Goal: Use online tool/utility: Use online tool/utility

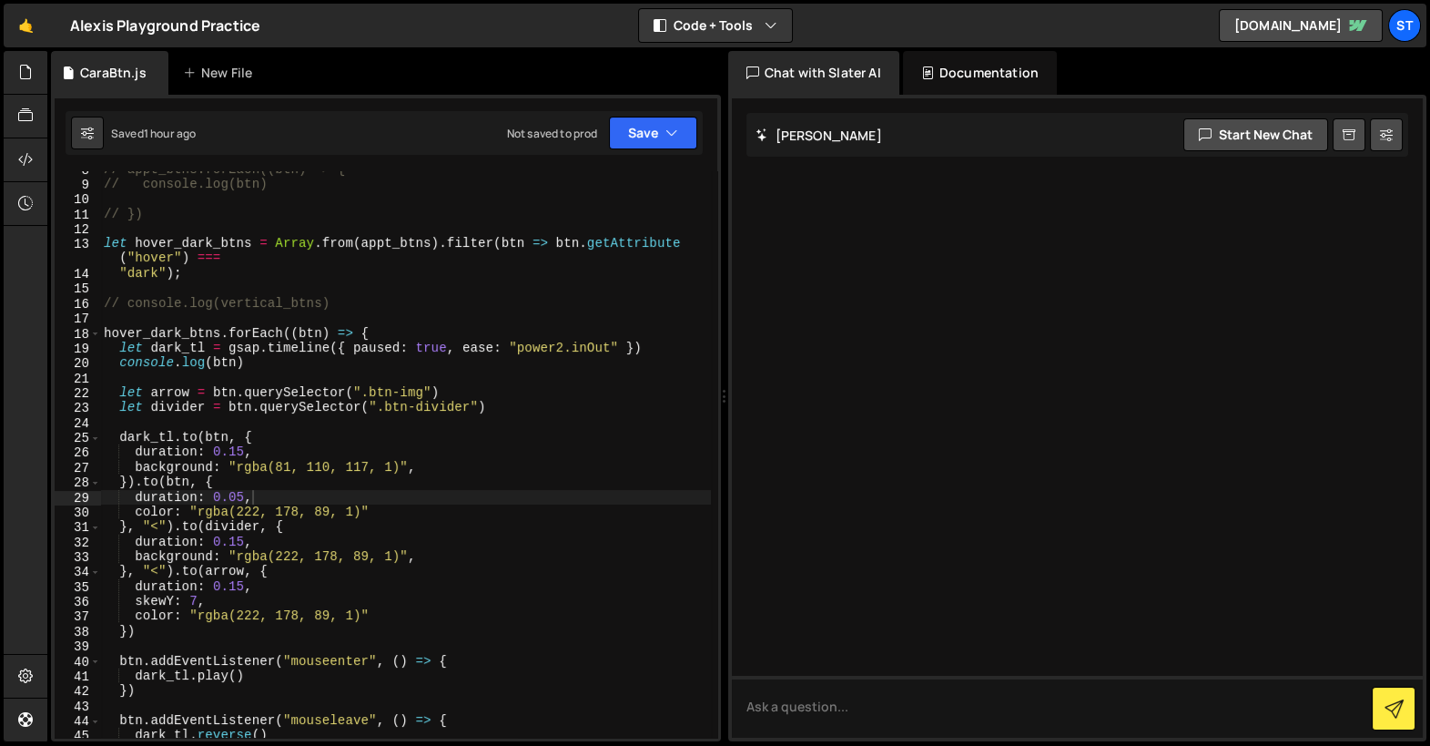
scroll to position [113, 0]
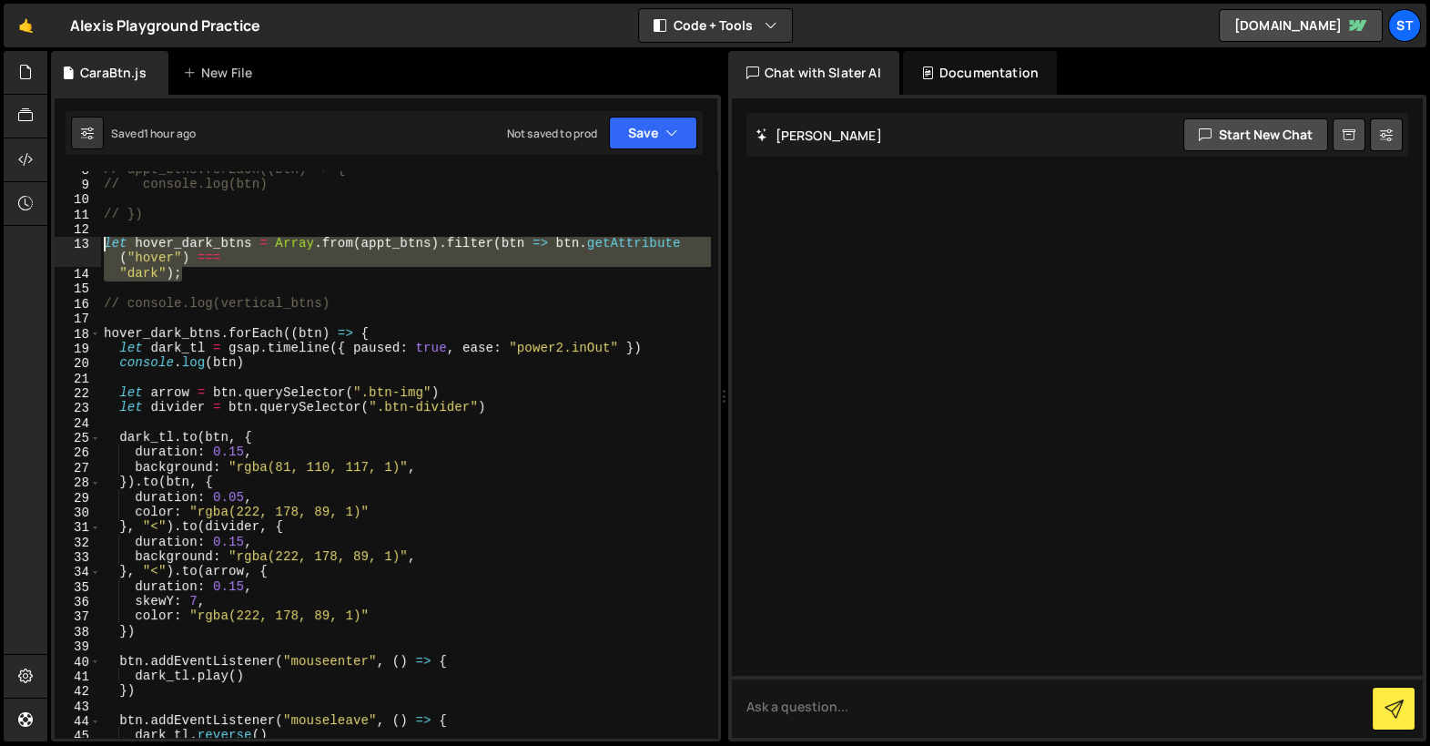
drag, startPoint x: 211, startPoint y: 272, endPoint x: 103, endPoint y: 249, distance: 110.9
click at [103, 249] on div "// appt_btns.forEach((btn) => { // console.log(btn) // }) let hover_dark_btns =…" at bounding box center [405, 460] width 611 height 597
click at [103, 248] on div "// appt_btns.forEach((btn) => { // console.log(btn) // }) let hover_dark_btns =…" at bounding box center [405, 454] width 610 height 566
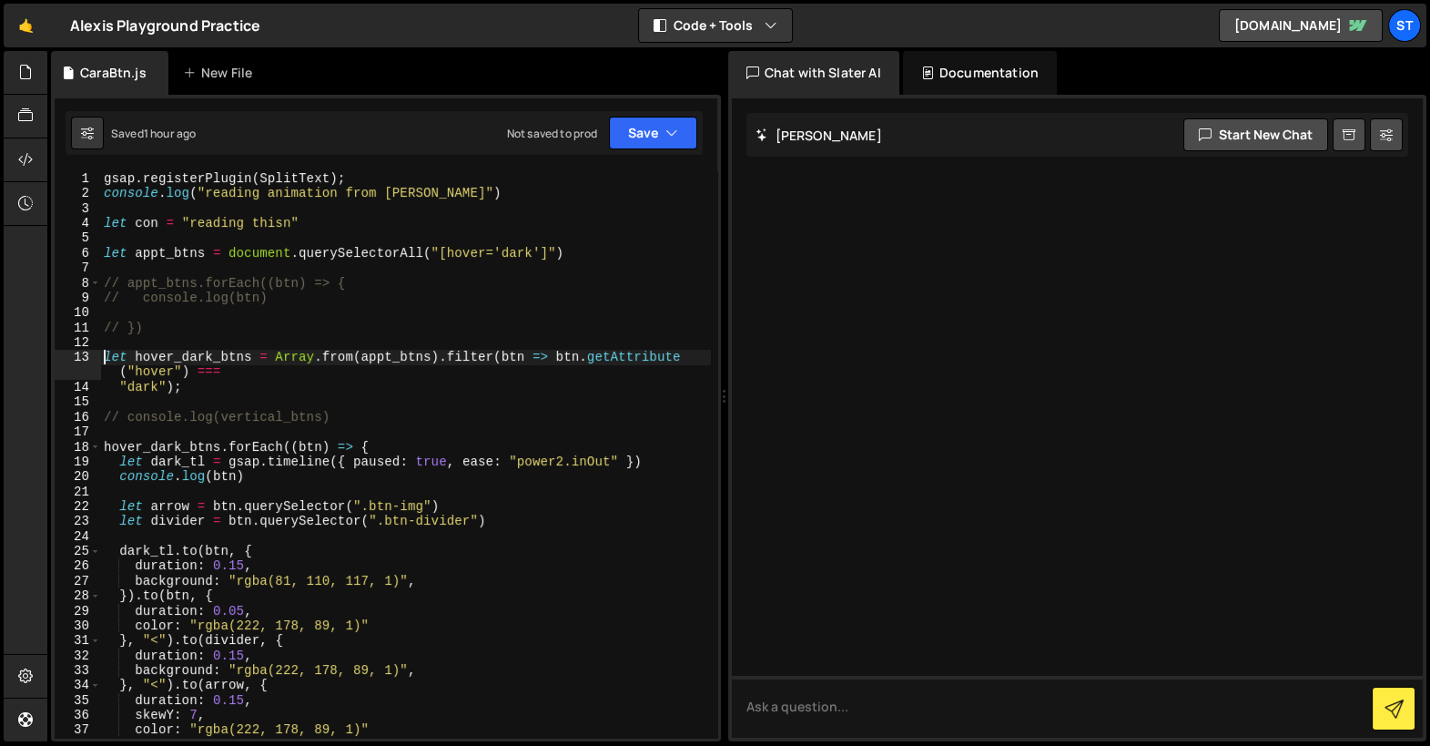
scroll to position [0, 0]
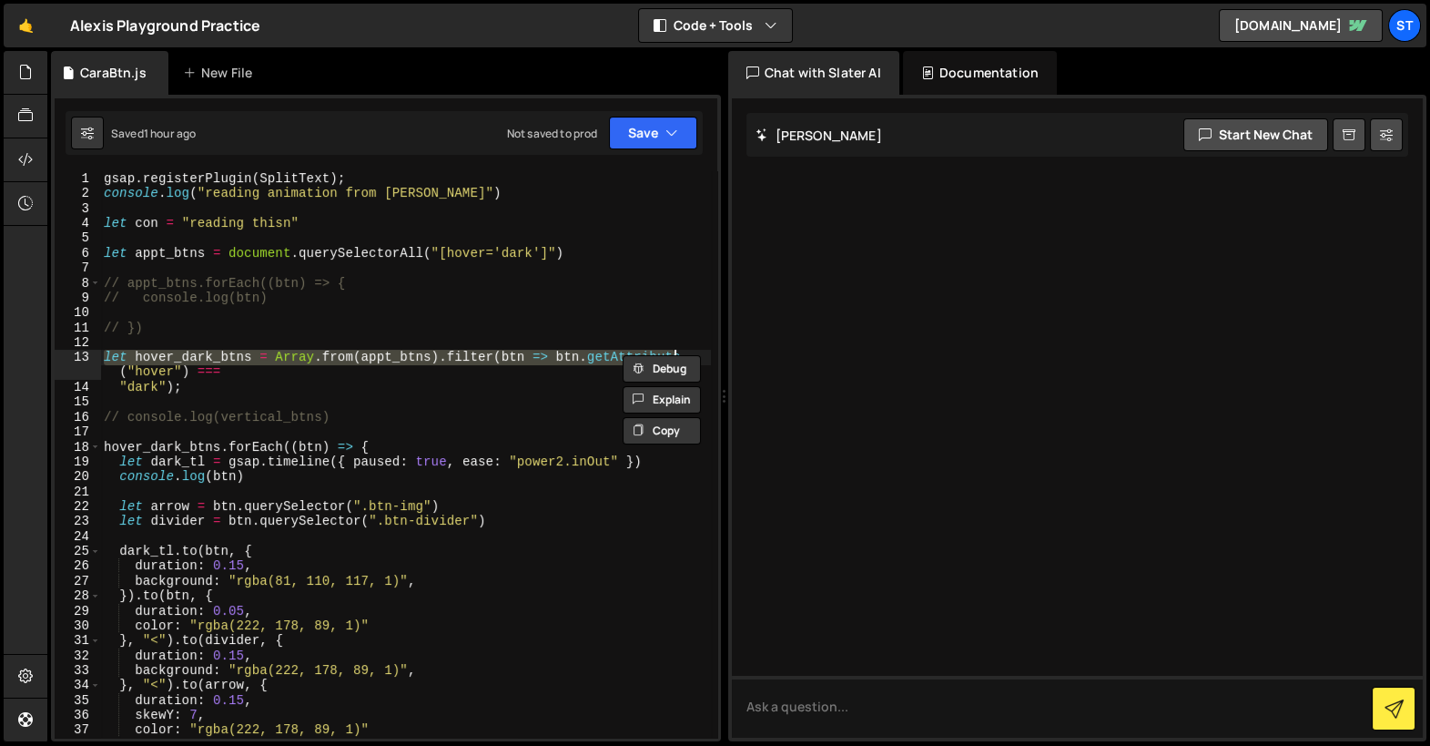
type textarea "})"
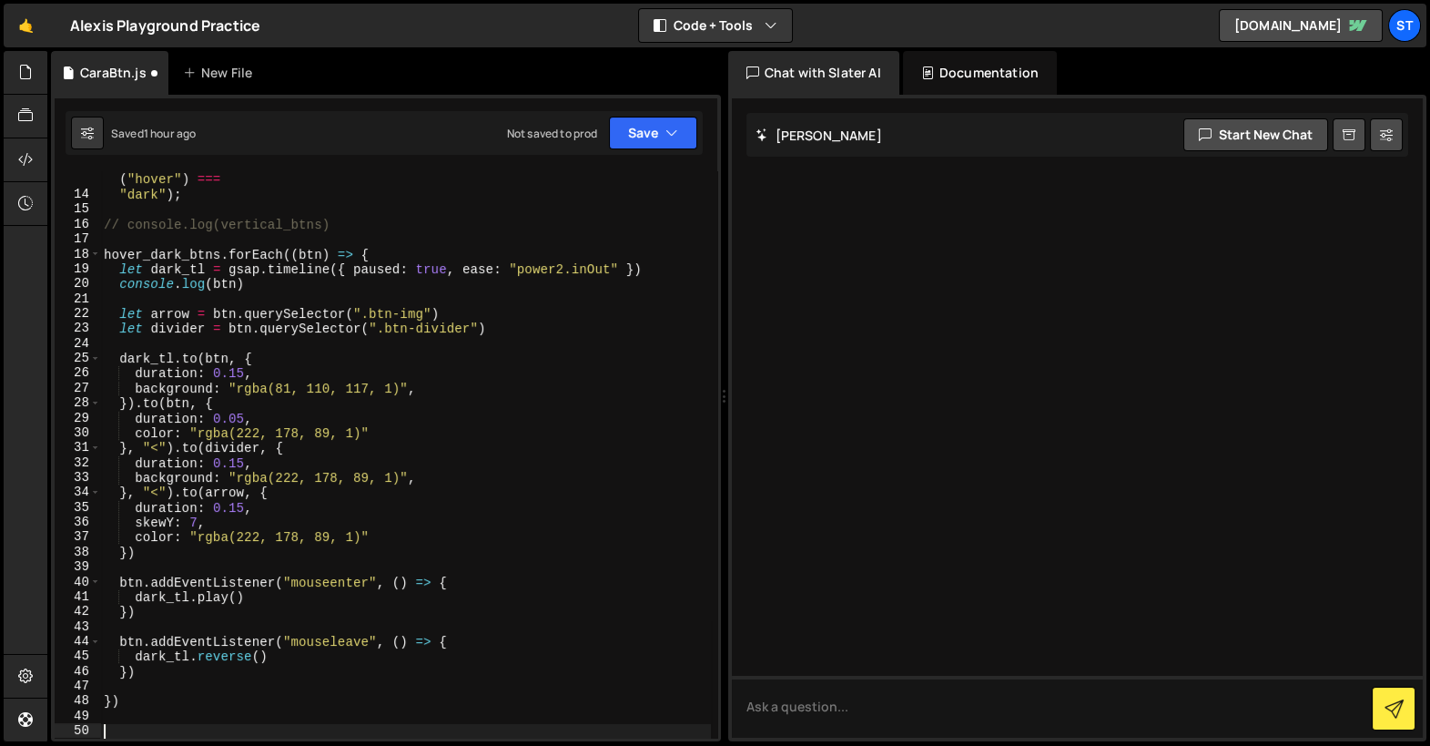
paste textarea ""dark");"
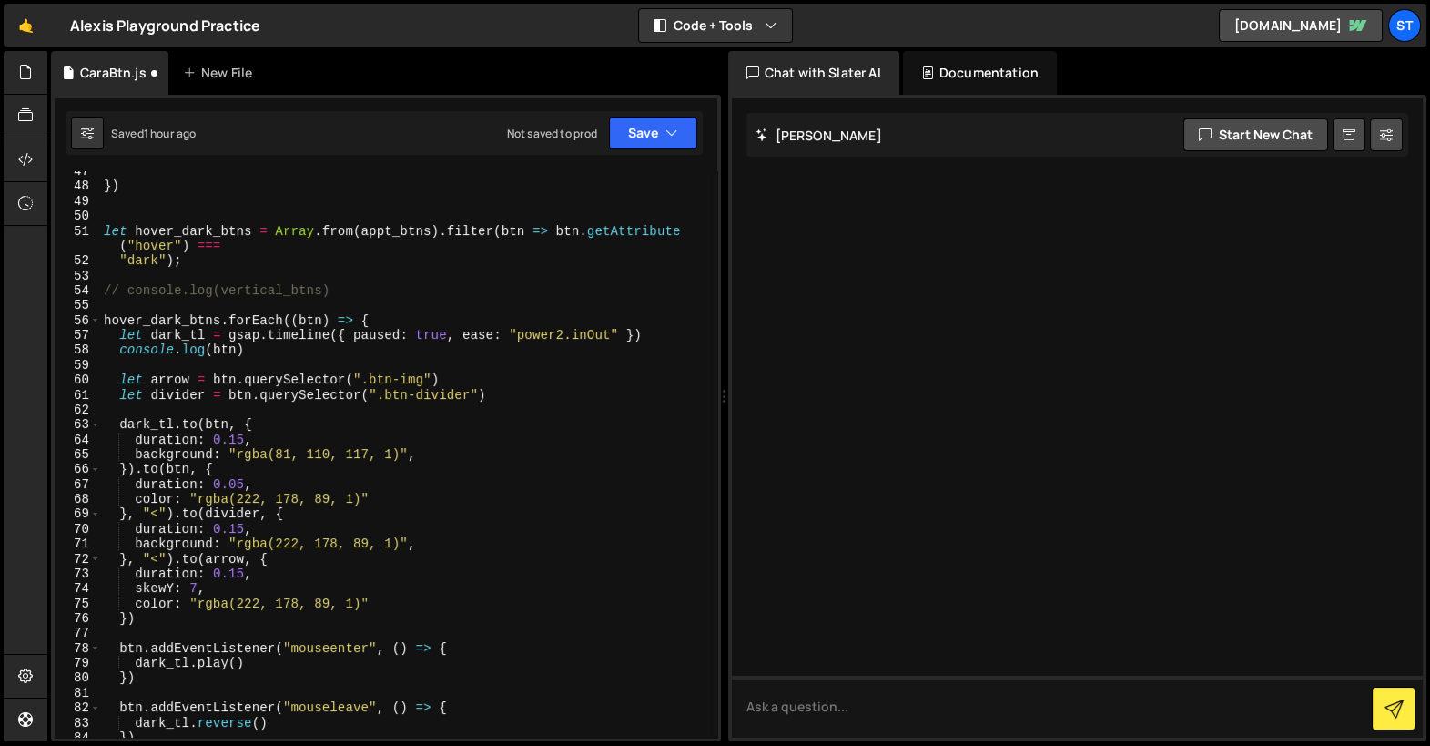
scroll to position [707, 0]
click at [152, 258] on div "}) let hover_dark_btns = Array . from ( appt_btns ) . filter ( btn => btn . get…" at bounding box center [405, 462] width 611 height 597
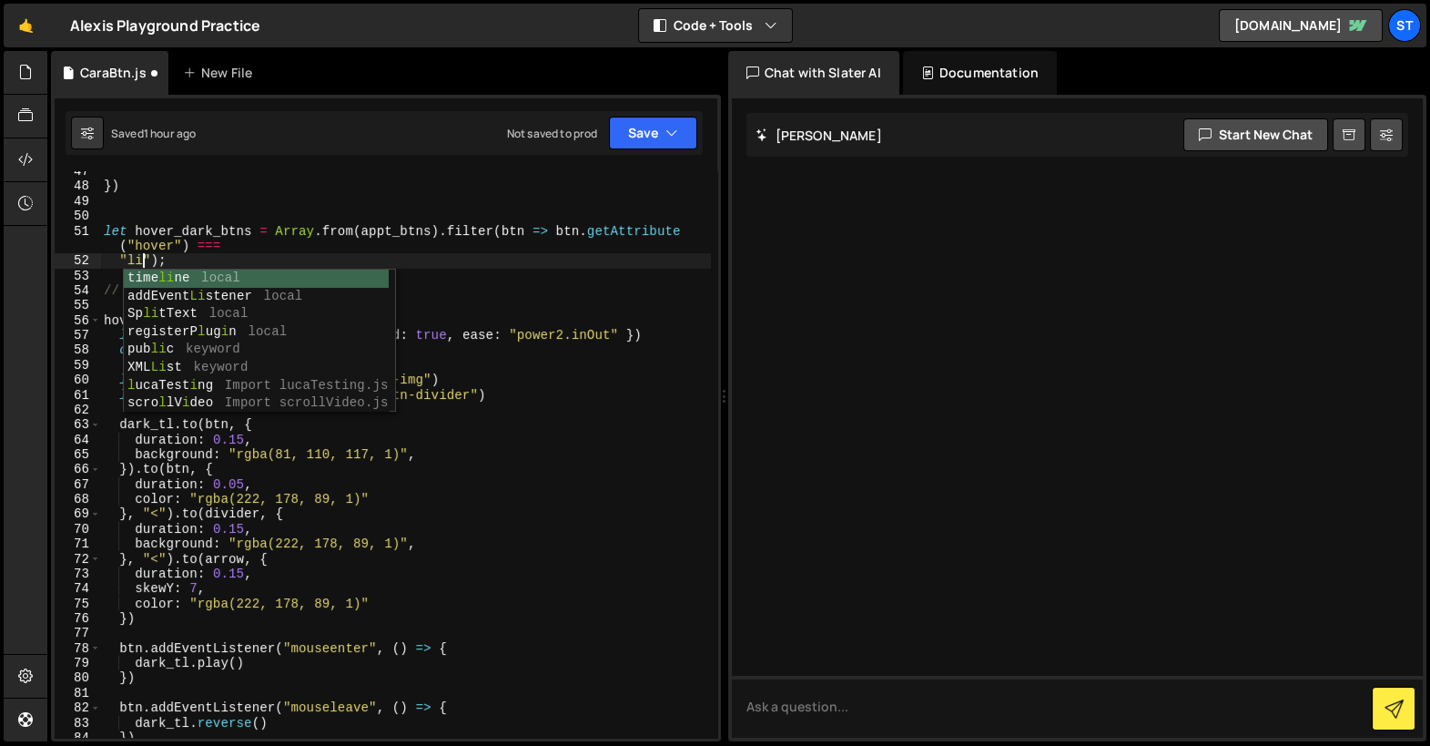
scroll to position [0, 4]
type textarea ""light");"
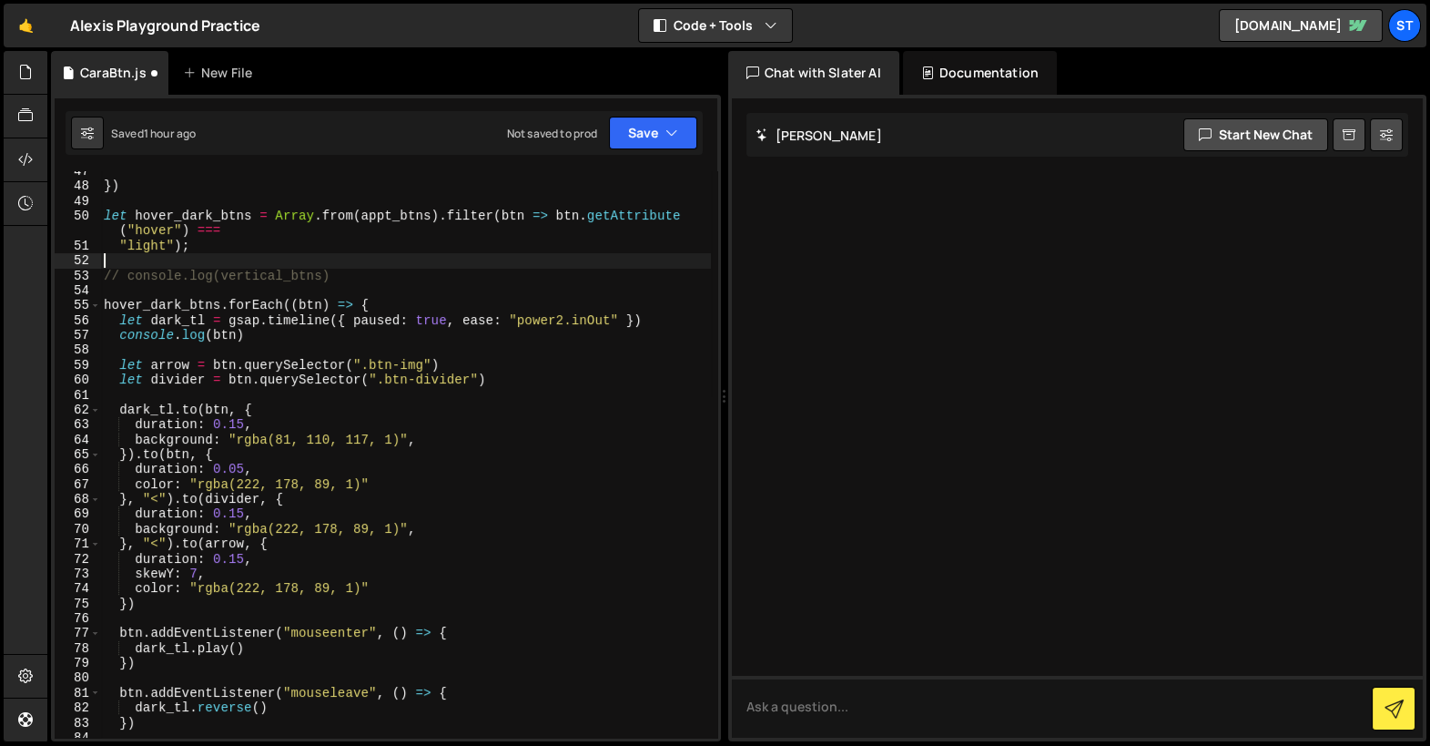
scroll to position [0, 0]
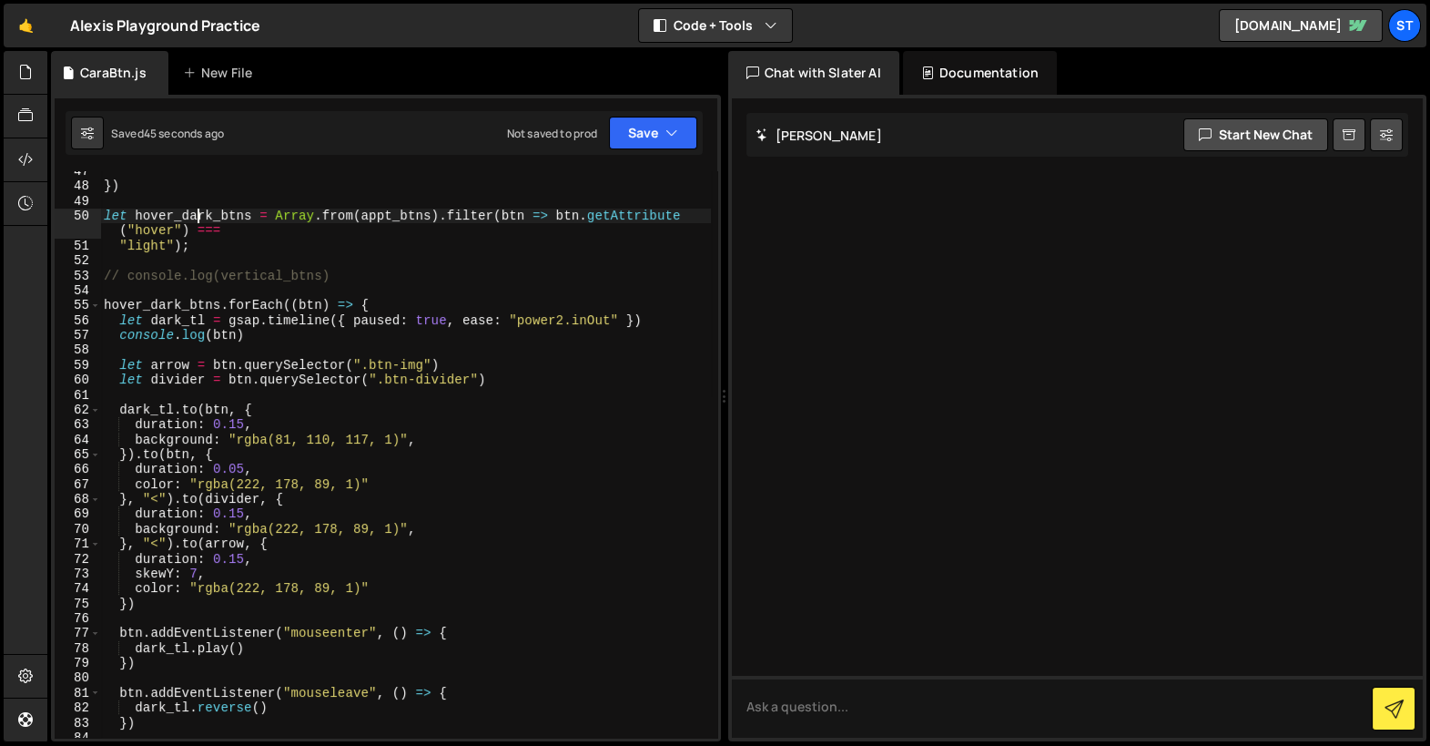
click at [195, 215] on div "}) let hover_dark_btns = Array . from ( appt_btns ) . filter ( btn => btn . get…" at bounding box center [405, 462] width 611 height 597
click at [211, 214] on div "}) let hover_dark_btns = Array . from ( appt_btns ) . filter ( btn => btn . get…" at bounding box center [405, 462] width 611 height 597
type textarea ""light");"
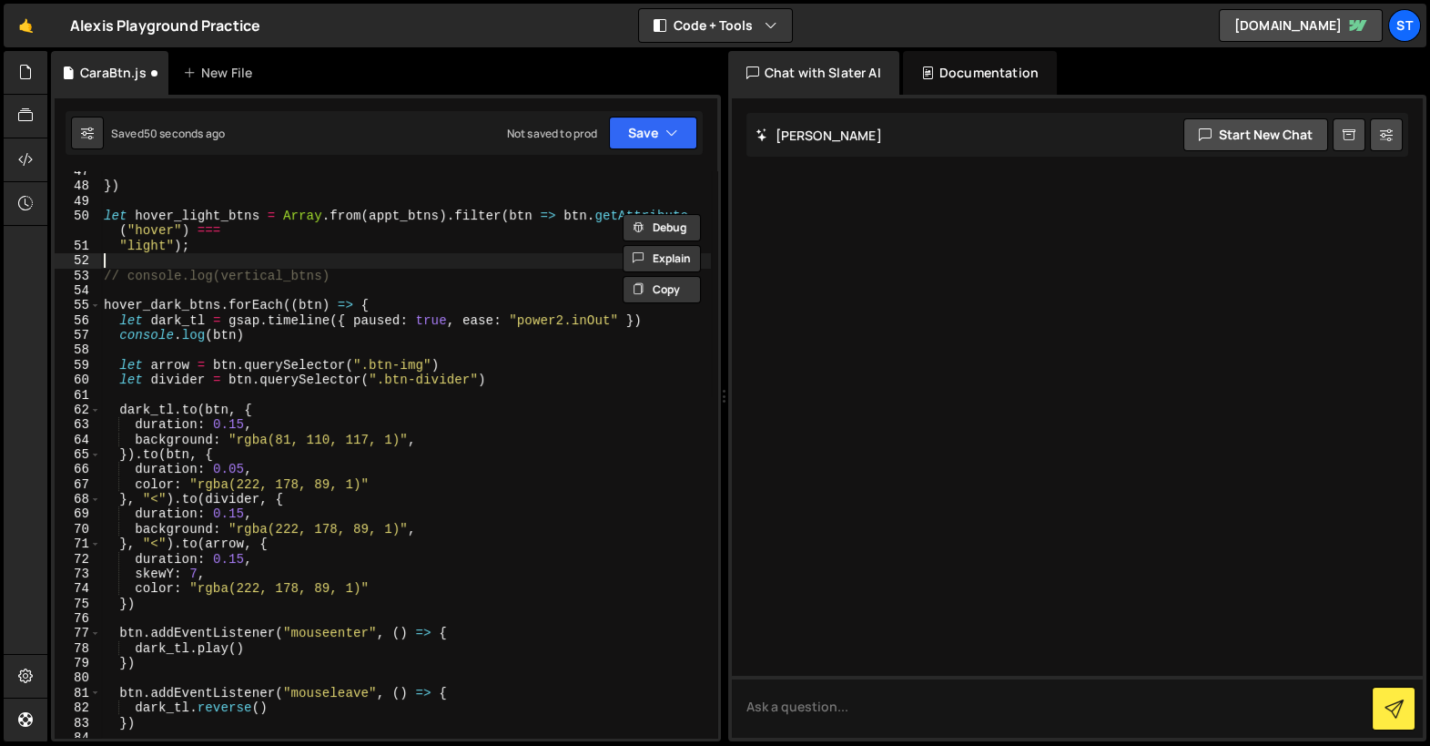
scroll to position [0, 0]
type textarea "// console.log(vertical_btns)"
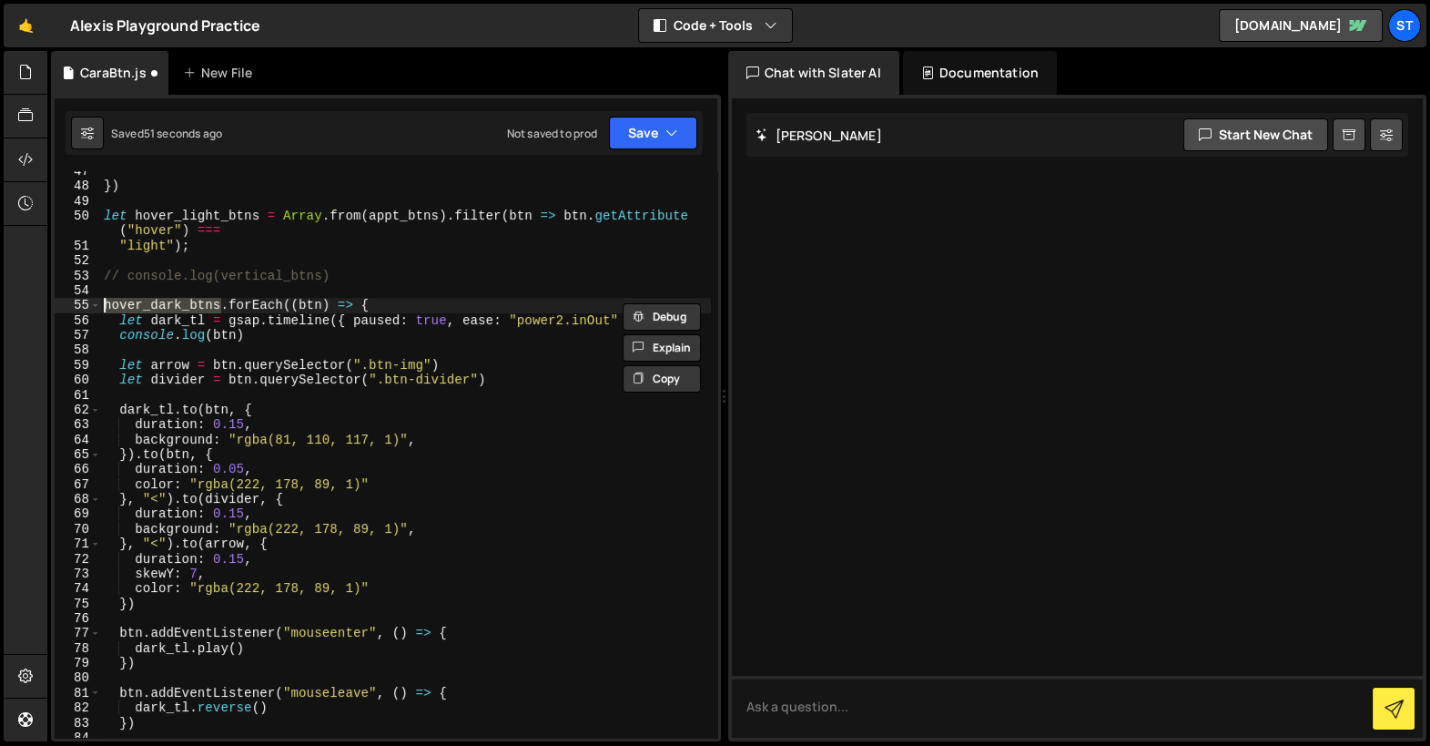
paste textarea "light"
click at [181, 325] on div "}) let hover_light_btns = Array . from ( appt_btns ) . filter ( btn => btn . ge…" at bounding box center [405, 462] width 611 height 597
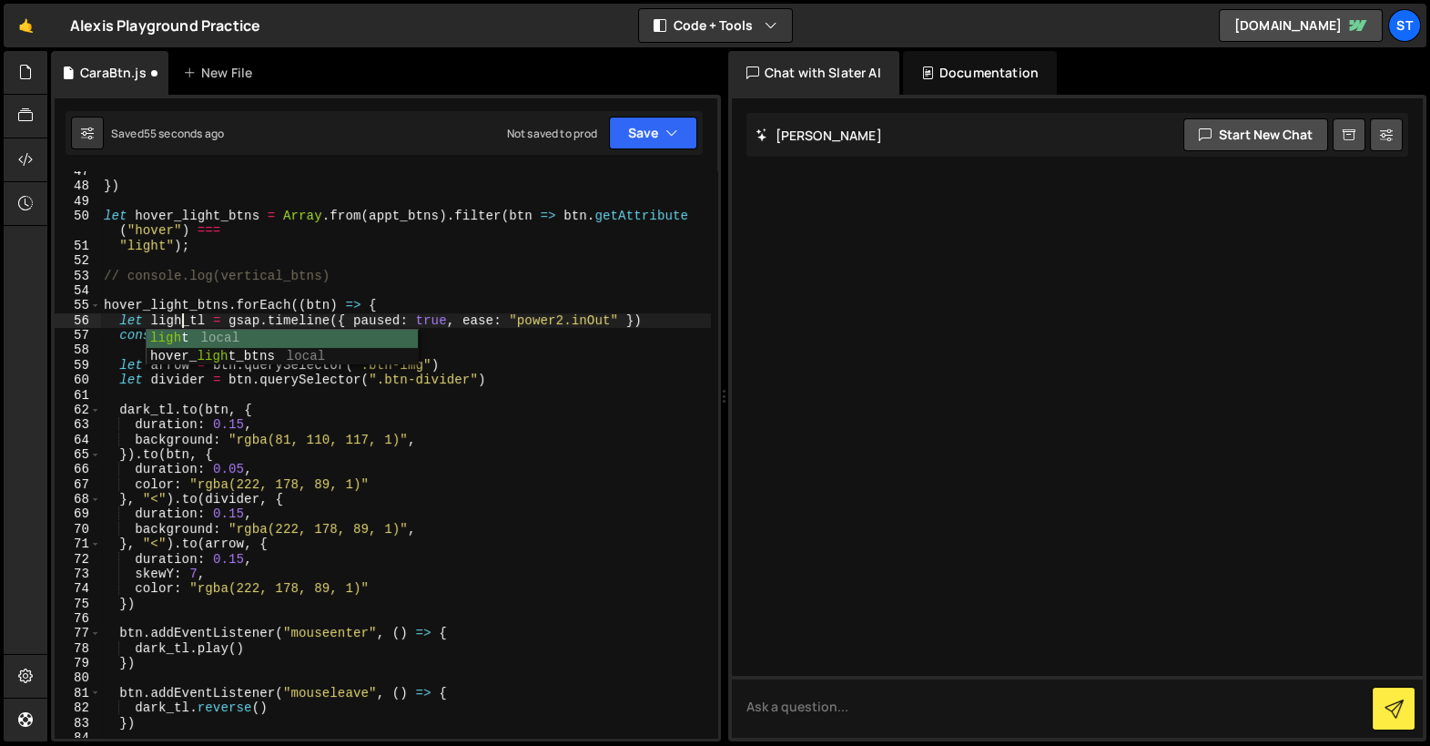
scroll to position [0, 5]
type textarea "console.log(btn)"
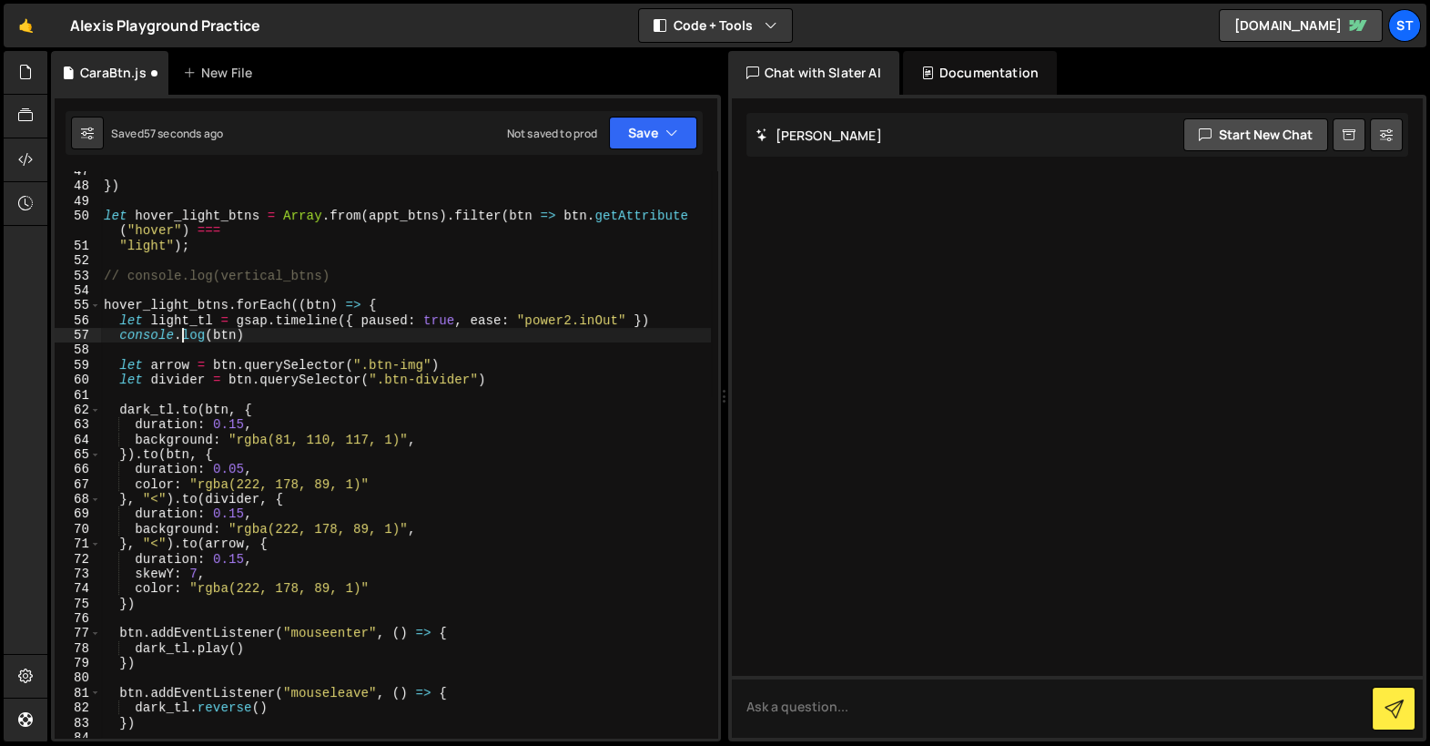
scroll to position [0, 0]
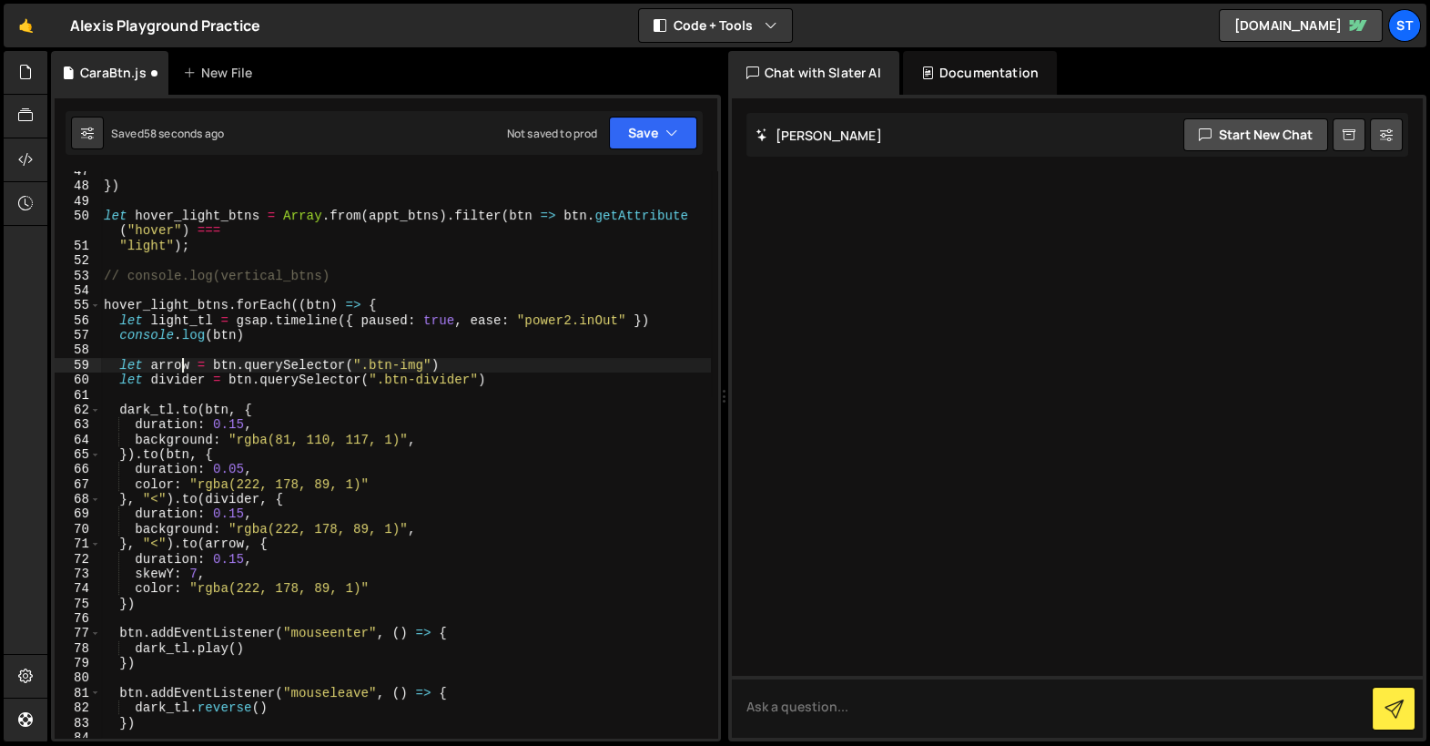
type textarea "let divider = btn.querySelector(".btn-divider")"
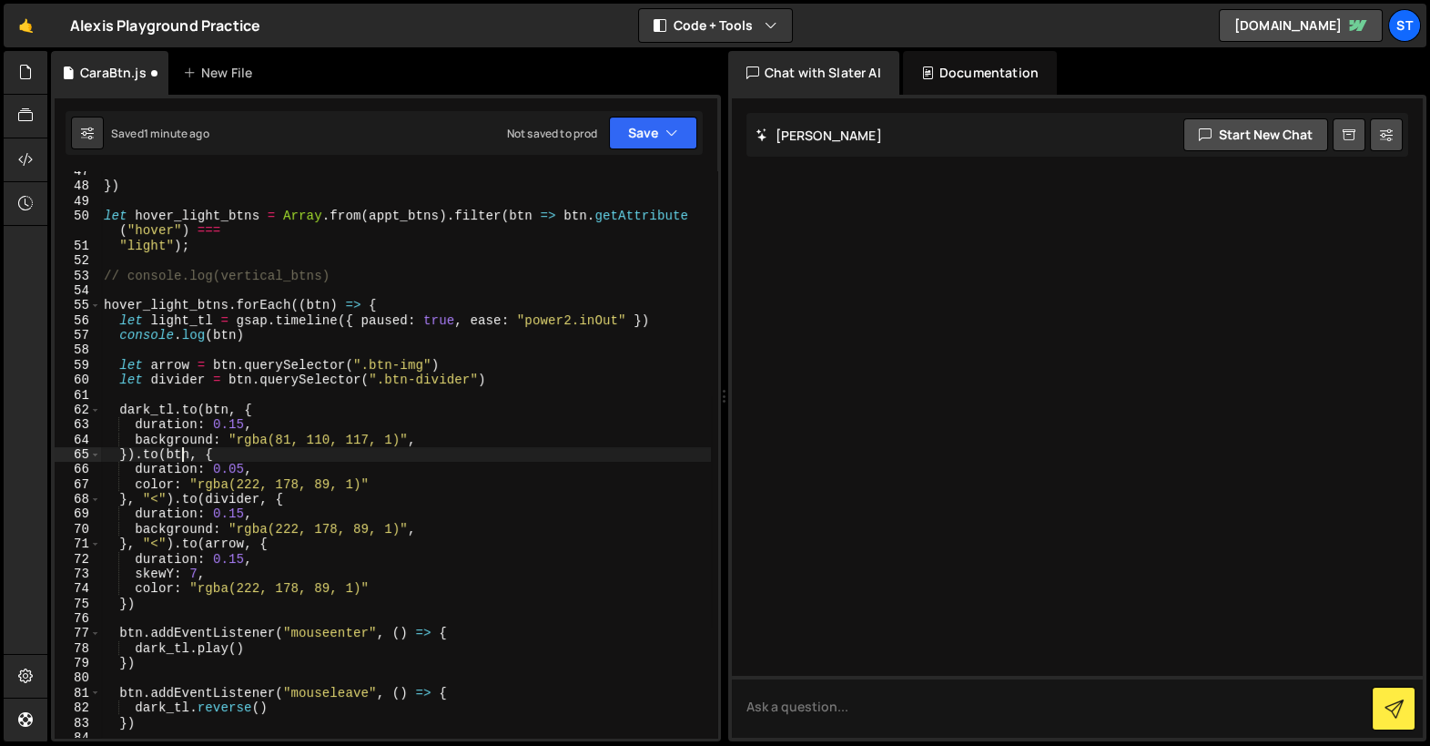
click at [422, 528] on div "}) let hover_light_btns = Array . from ( appt_btns ) . filter ( btn => btn . ge…" at bounding box center [405, 462] width 611 height 597
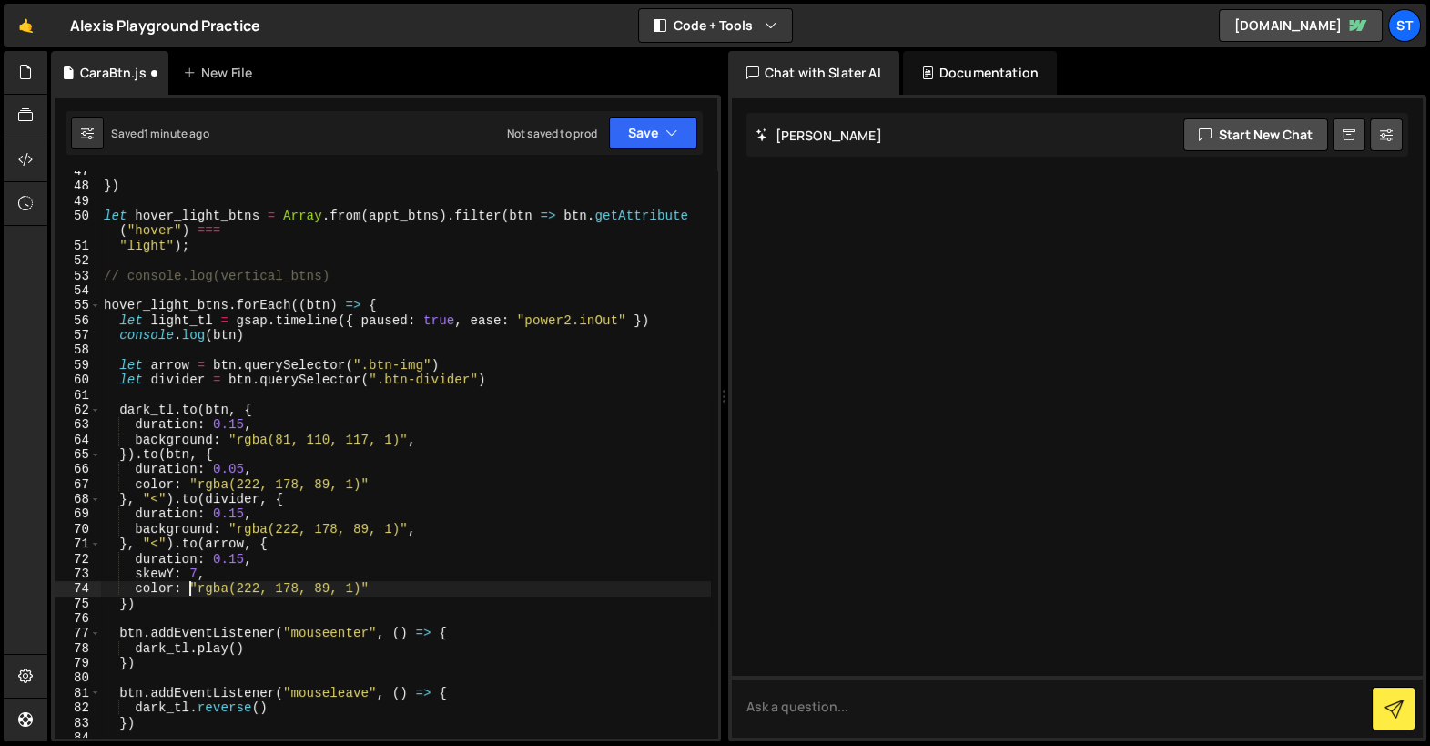
click at [189, 588] on div "}) let hover_light_btns = Array . from ( appt_btns ) . filter ( btn => btn . ge…" at bounding box center [405, 462] width 611 height 597
click at [371, 587] on div "}) let hover_light_btns = Array . from ( appt_btns ) . filter ( btn => btn . ge…" at bounding box center [405, 462] width 611 height 597
click at [149, 411] on div "}) let hover_light_btns = Array . from ( appt_btns ) . filter ( btn => btn . ge…" at bounding box center [405, 462] width 611 height 597
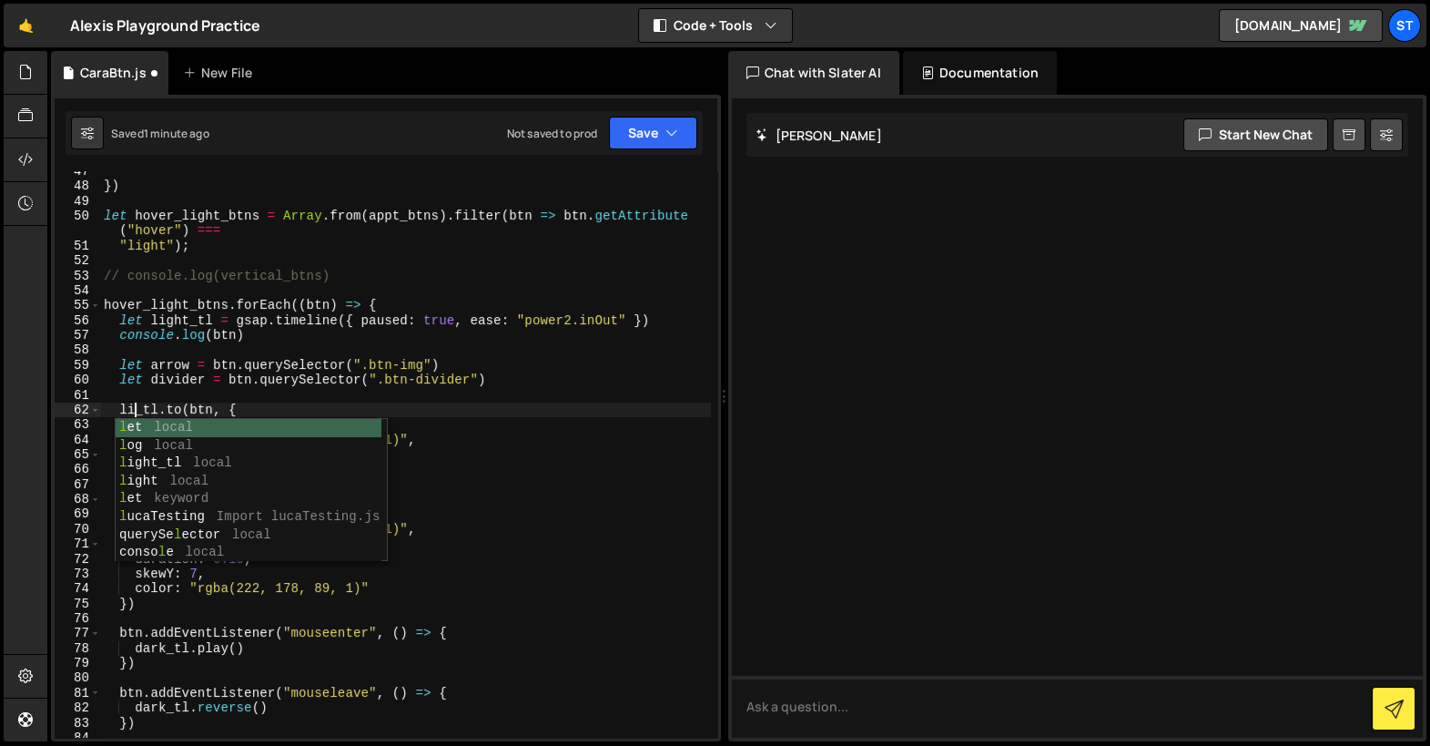
type textarea "[URL][DOMAIN_NAME](btn, {"
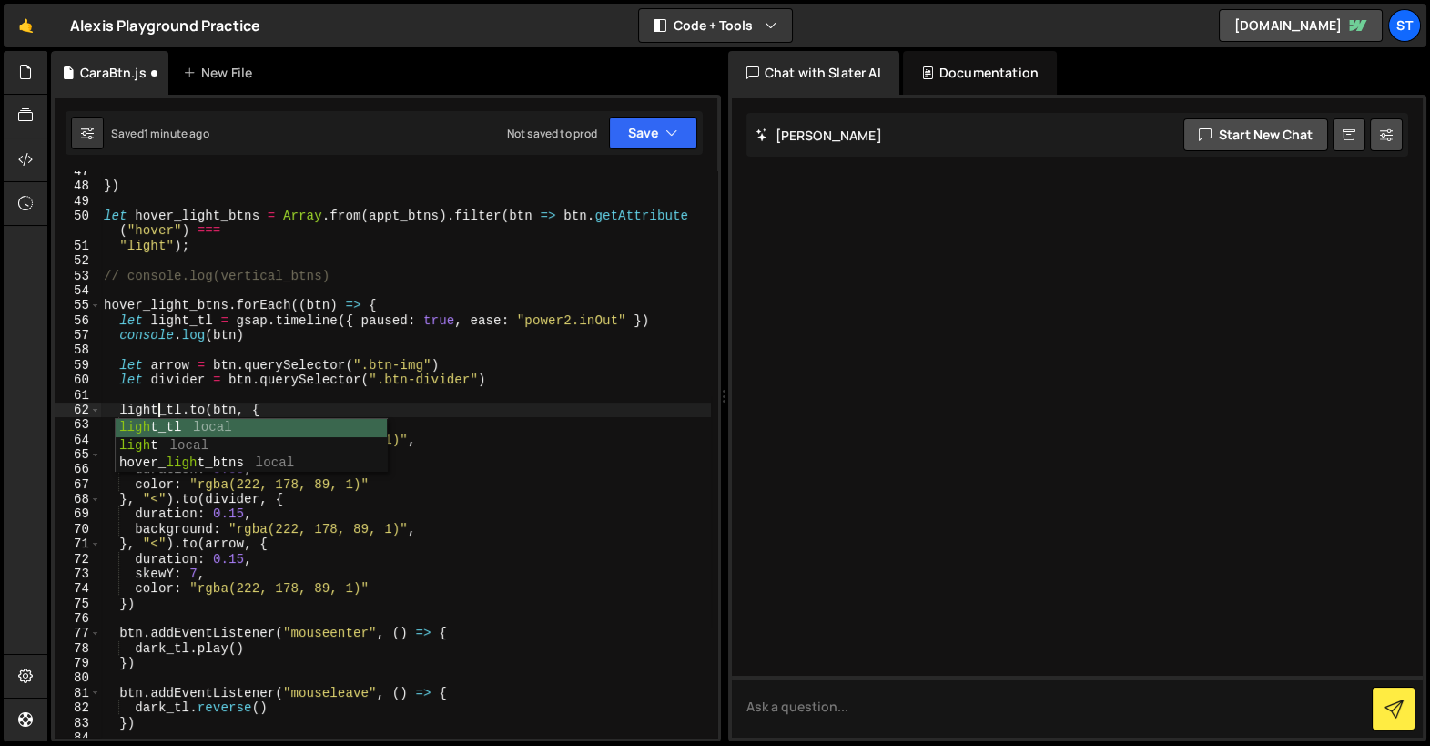
scroll to position [0, 4]
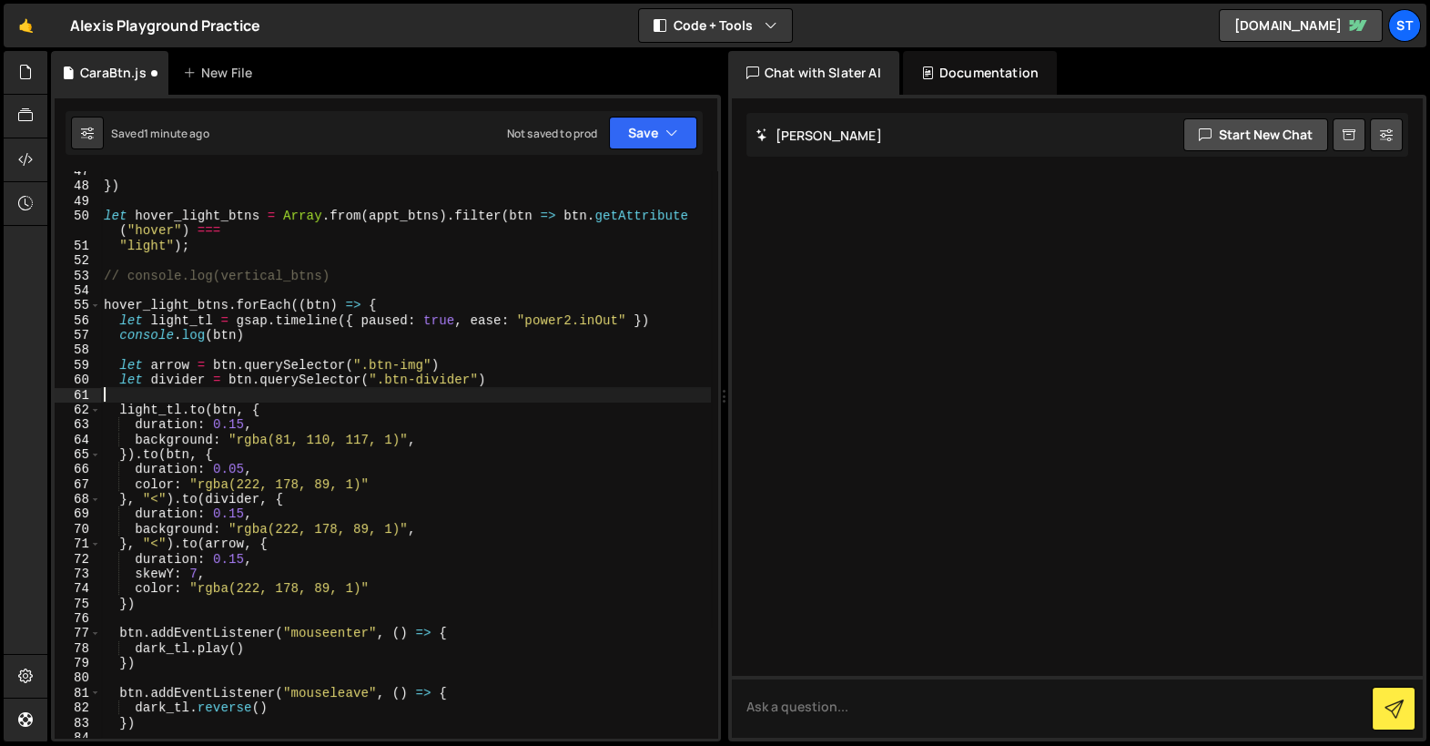
click at [175, 400] on div "}) let hover_light_btns = Array . from ( appt_btns ) . filter ( btn => btn . ge…" at bounding box center [405, 462] width 611 height 597
click at [168, 412] on div "}) let hover_light_btns = Array . from ( appt_btns ) . filter ( btn => btn . ge…" at bounding box center [405, 462] width 611 height 597
click at [121, 407] on div "}) let hover_light_btns = Array . from ( appt_btns ) . filter ( btn => btn . ge…" at bounding box center [405, 462] width 611 height 597
click at [179, 410] on div "}) let hover_light_btns = Array . from ( appt_btns ) . filter ( btn => btn . ge…" at bounding box center [405, 462] width 611 height 597
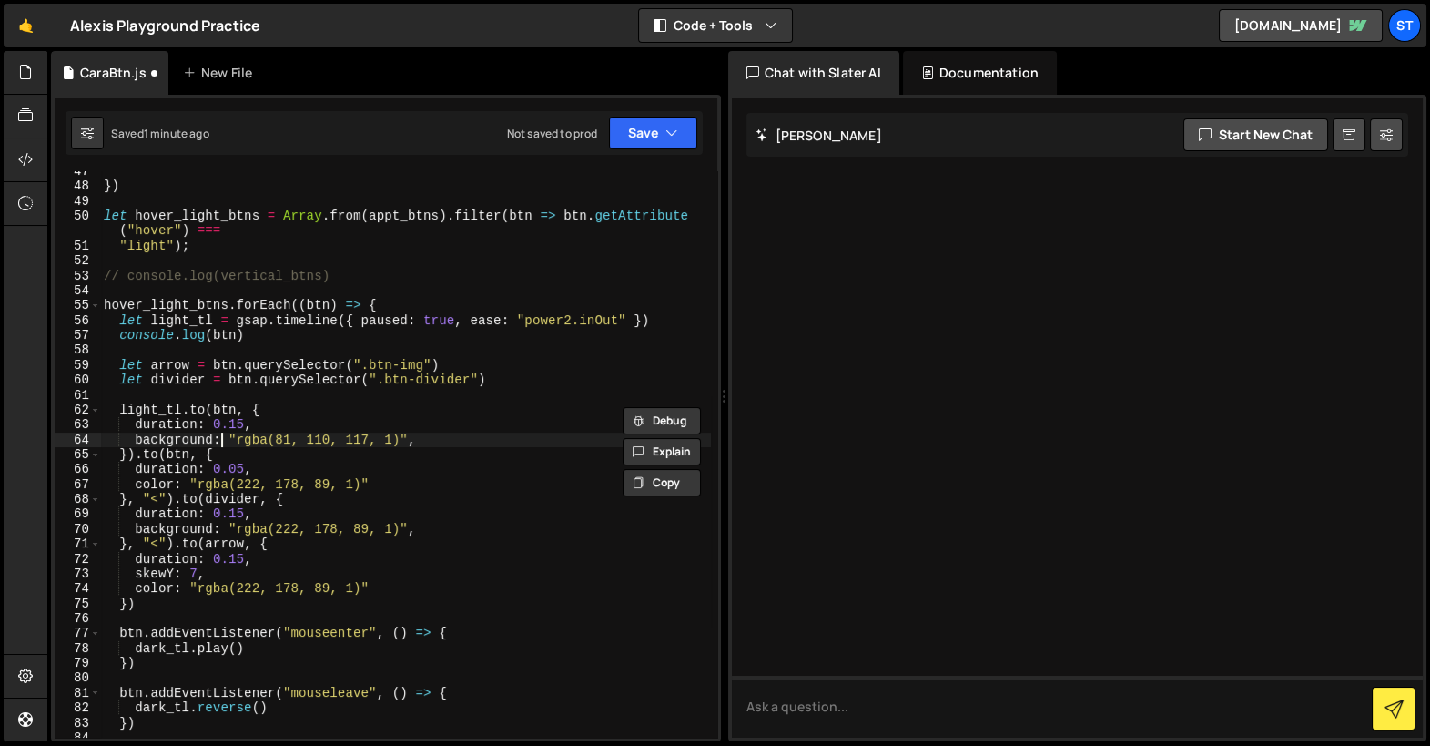
click at [220, 432] on div "}) let hover_light_btns = Array . from ( appt_btns ) . filter ( btn => btn . ge…" at bounding box center [405, 462] width 611 height 597
click at [445, 435] on div "}) let hover_light_btns = Array . from ( appt_btns ) . filter ( btn => btn . ge…" at bounding box center [405, 462] width 611 height 597
paste textarea "222, 178, 89"
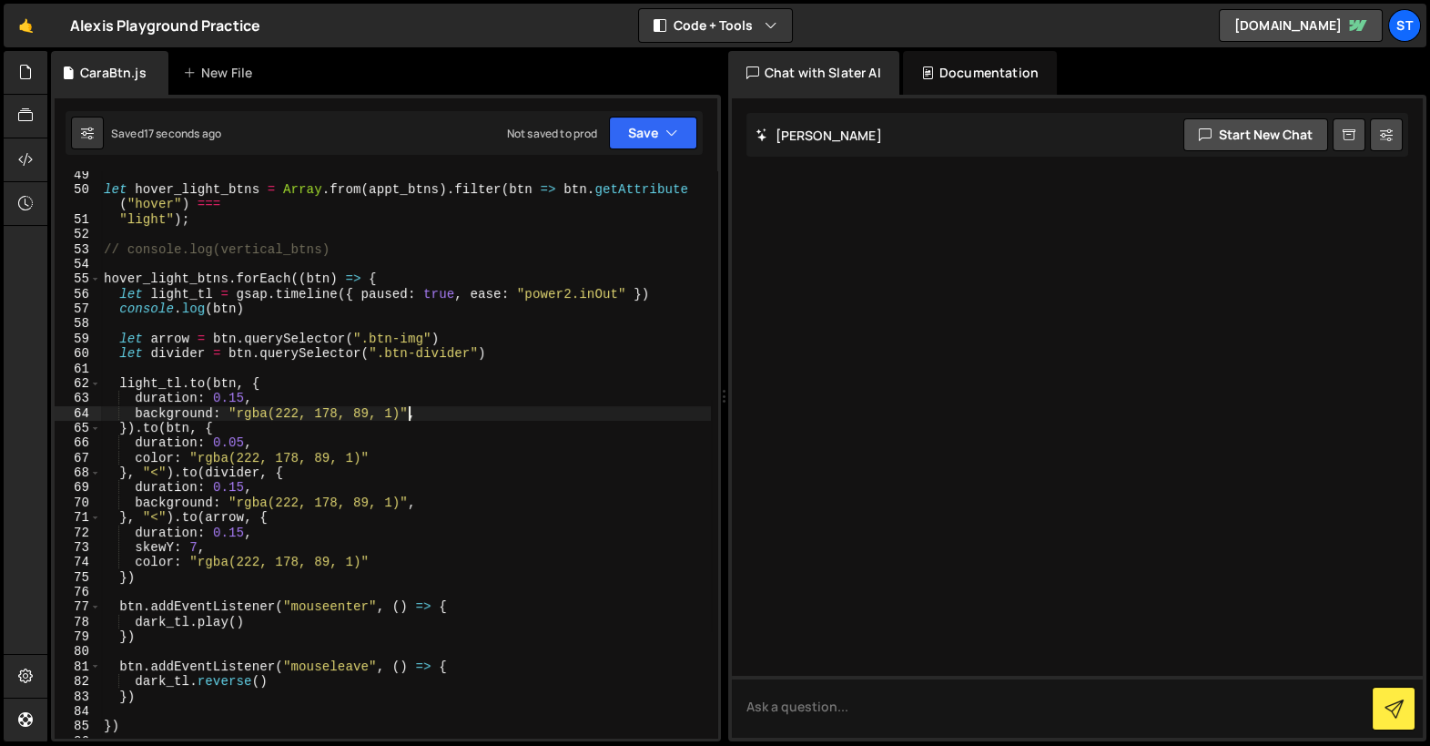
scroll to position [733, 0]
click at [167, 619] on div "let hover_light_btns = Array . from ( appt_btns ) . filter ( btn => btn . getAt…" at bounding box center [405, 466] width 611 height 597
click at [137, 617] on div "let hover_light_btns = Array . from ( appt_btns ) . filter ( btn => btn . getAt…" at bounding box center [405, 466] width 611 height 597
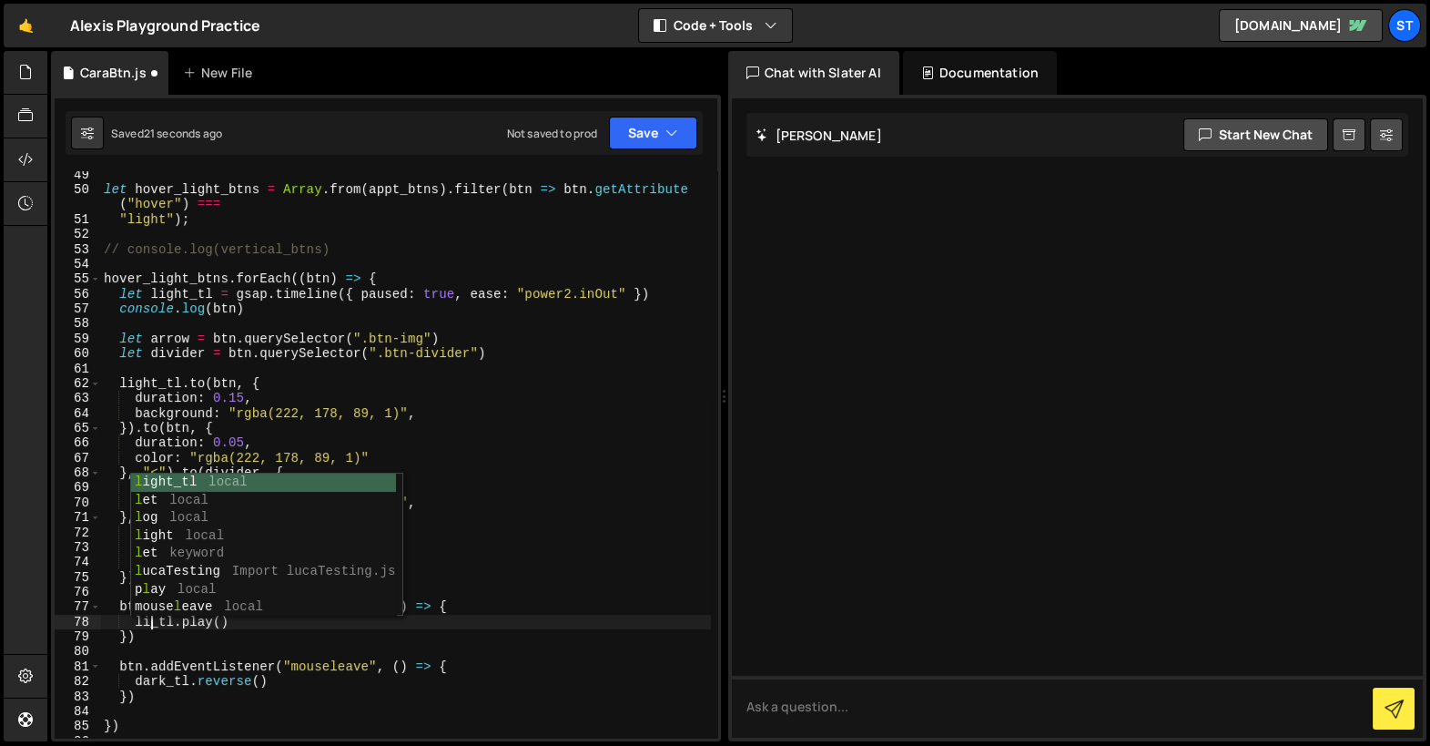
scroll to position [0, 4]
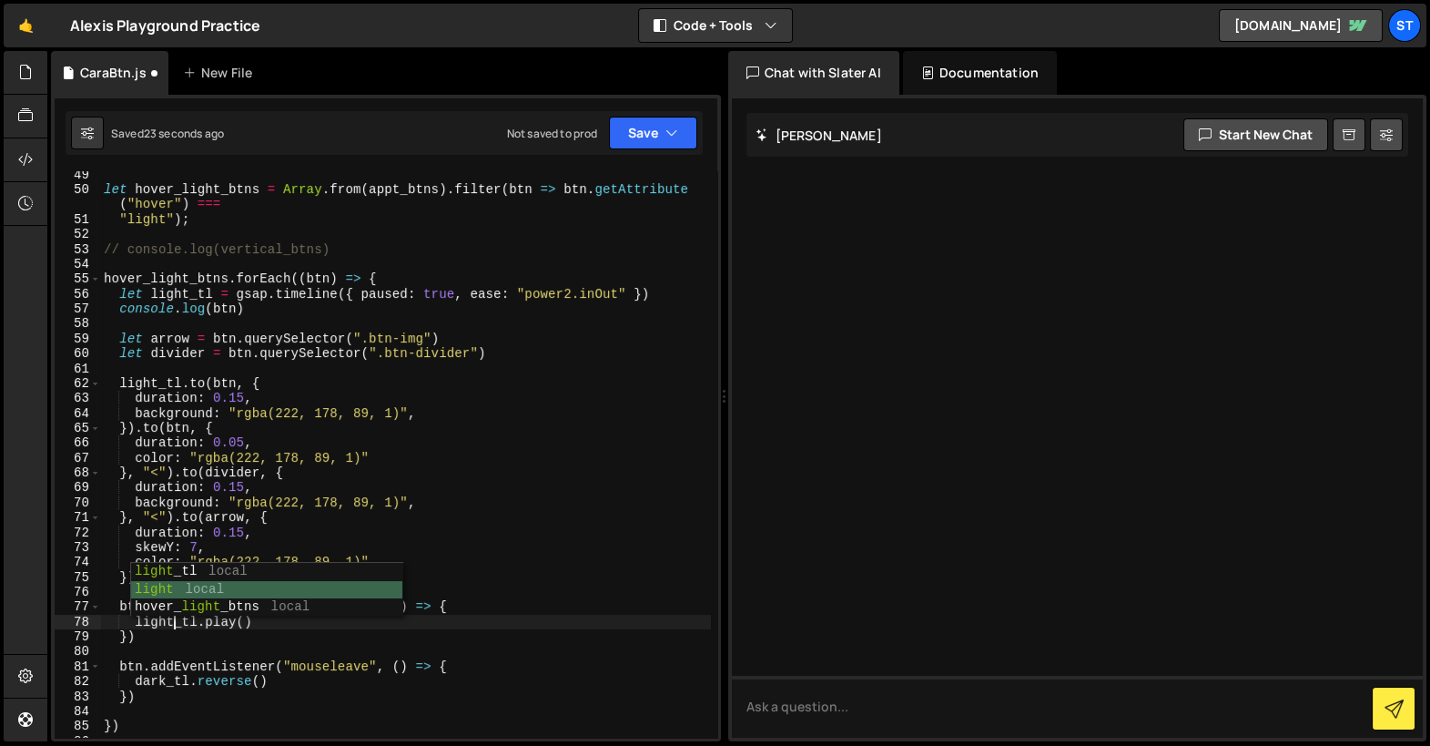
type textarea "})"
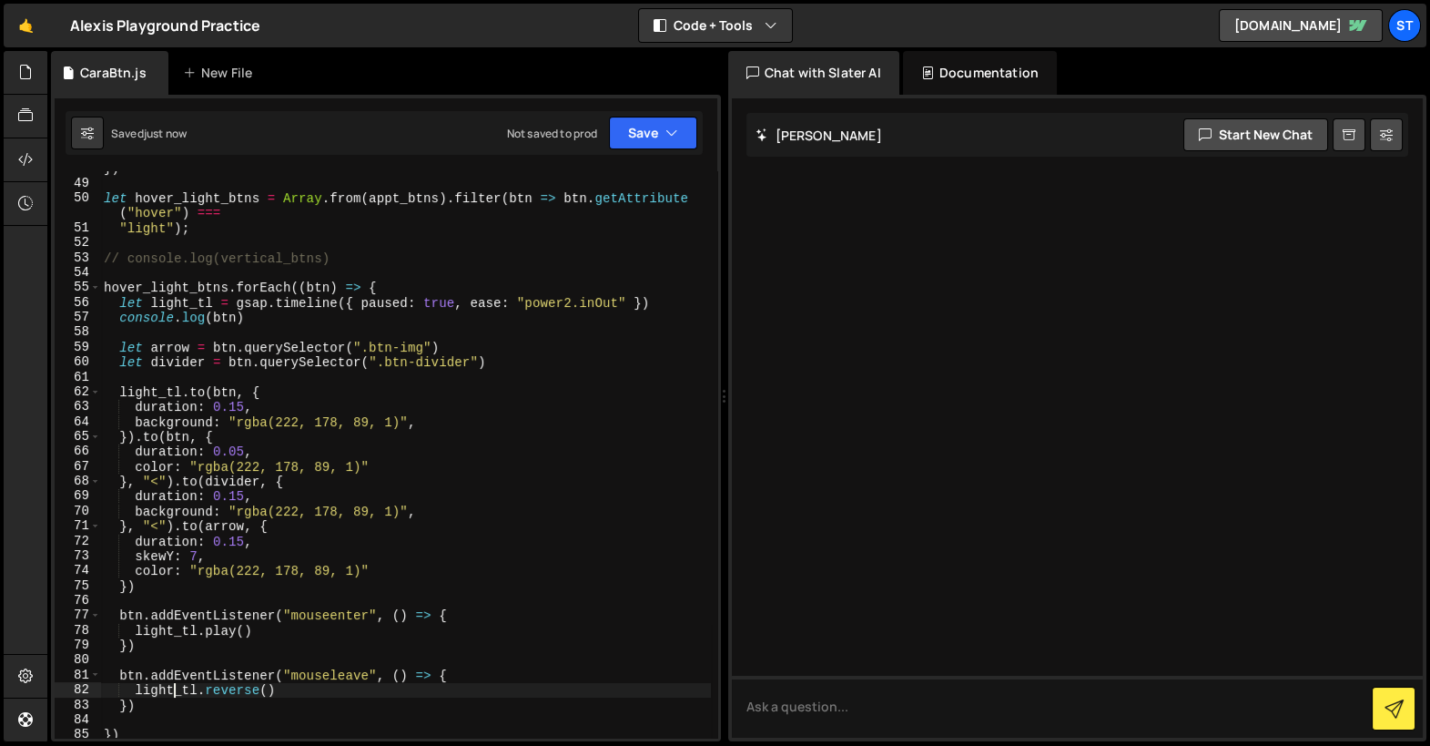
scroll to position [720, 0]
click at [257, 316] on div "}) let hover_light_btns = Array . from ( appt_btns ) . filter ( btn => btn . ge…" at bounding box center [405, 463] width 611 height 597
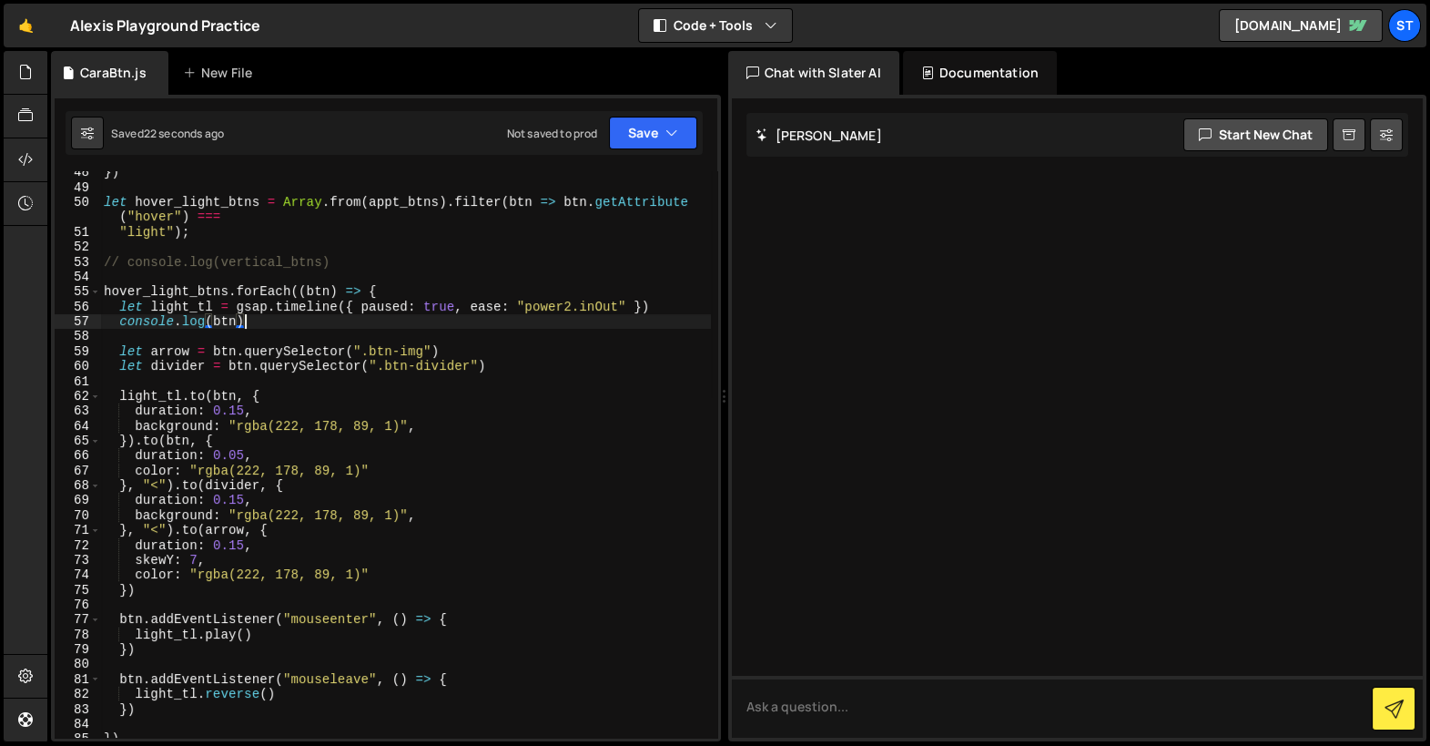
type textarea "let light_tl = gsap.timeline({ paused: true, ease: "power2.inOut" })"
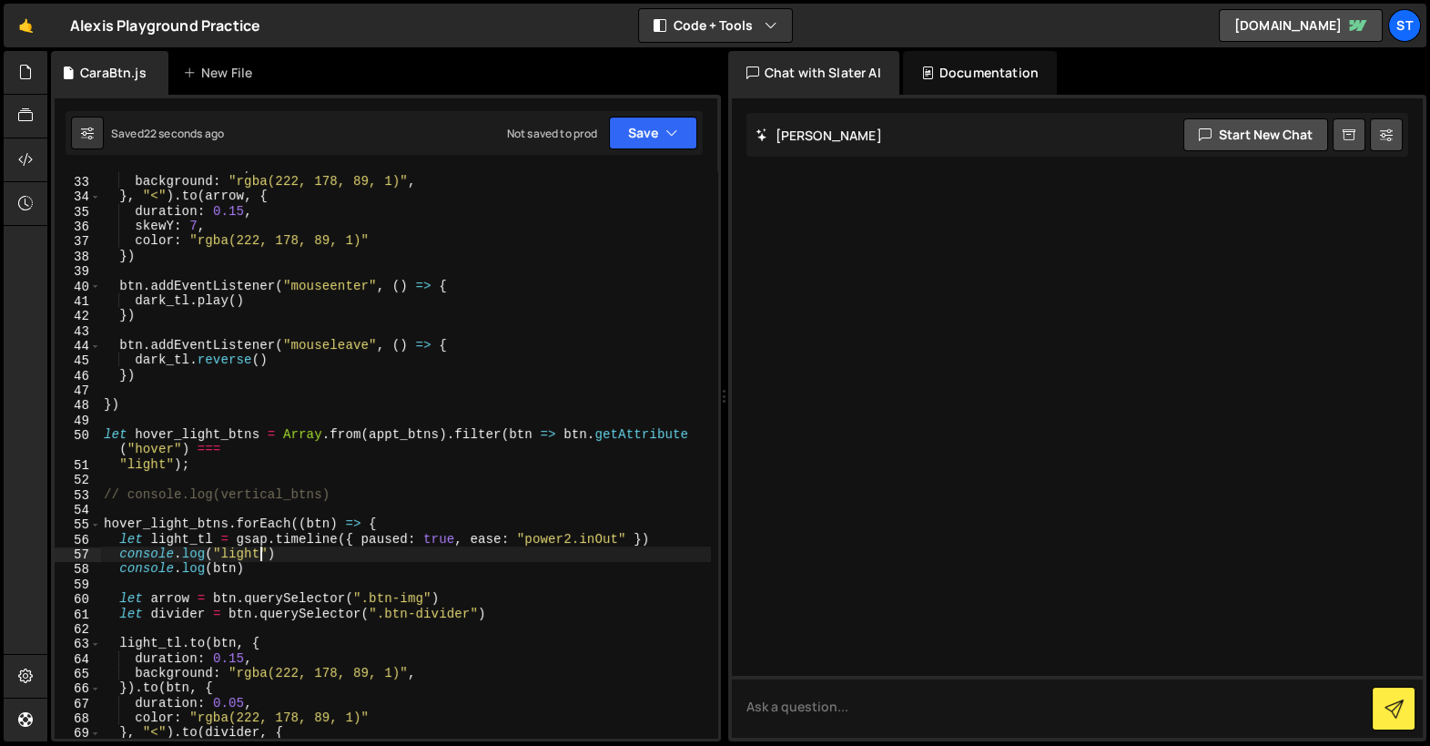
scroll to position [513, 0]
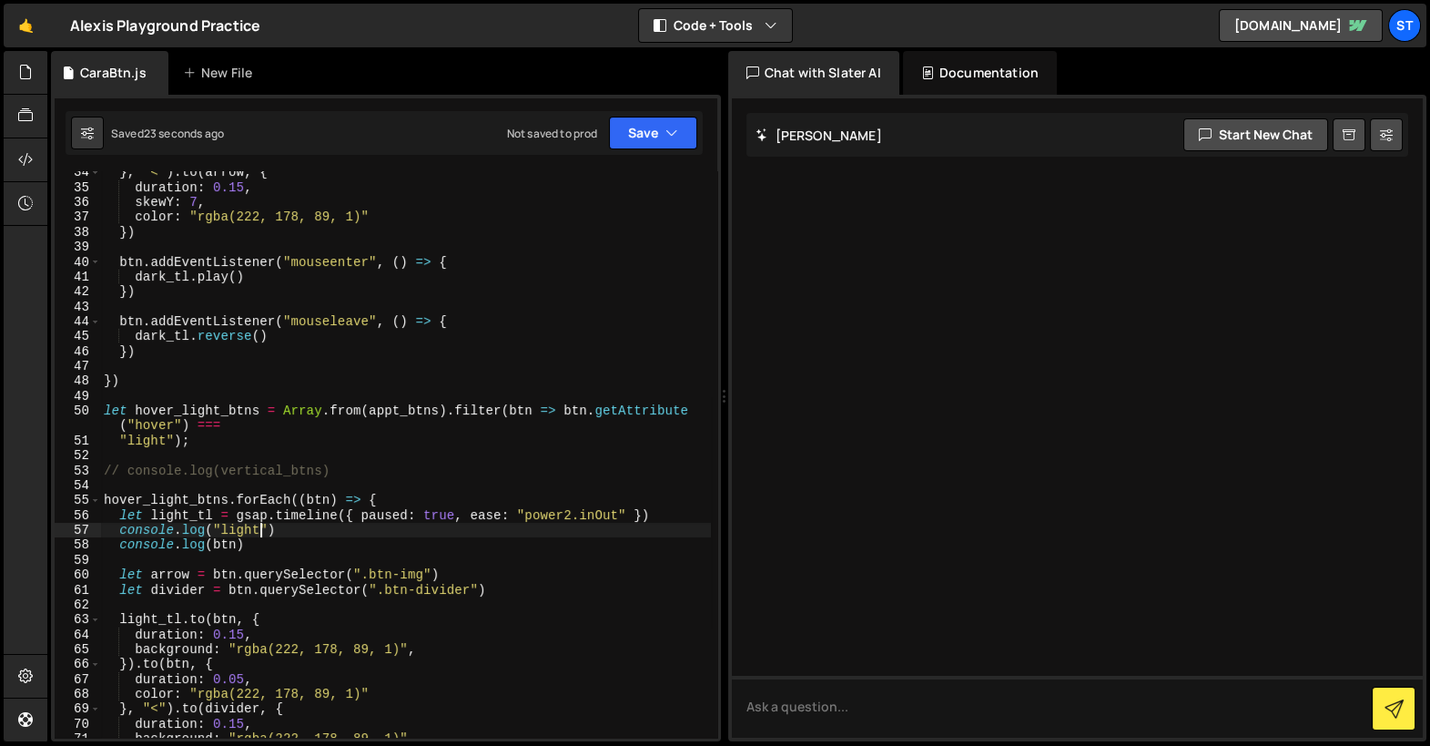
click at [180, 501] on div "} , "<" ) . to ( arrow , { duration : 0.15 , skewY : 7 , color : "rgba(222, 178…" at bounding box center [405, 463] width 611 height 597
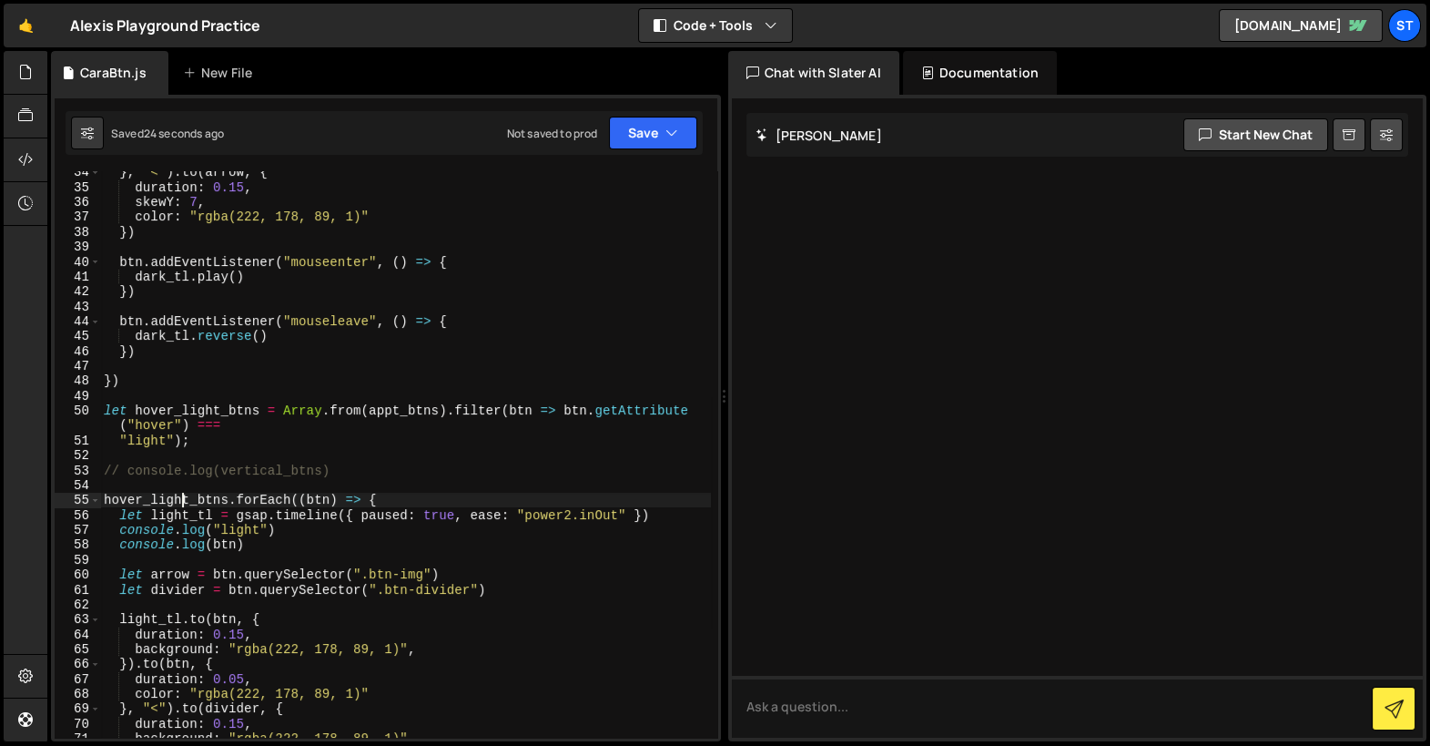
click at [180, 501] on div "} , "<" ) . to ( arrow , { duration : 0.15 , skewY : 7 , color : "rgba(222, 178…" at bounding box center [405, 463] width 611 height 597
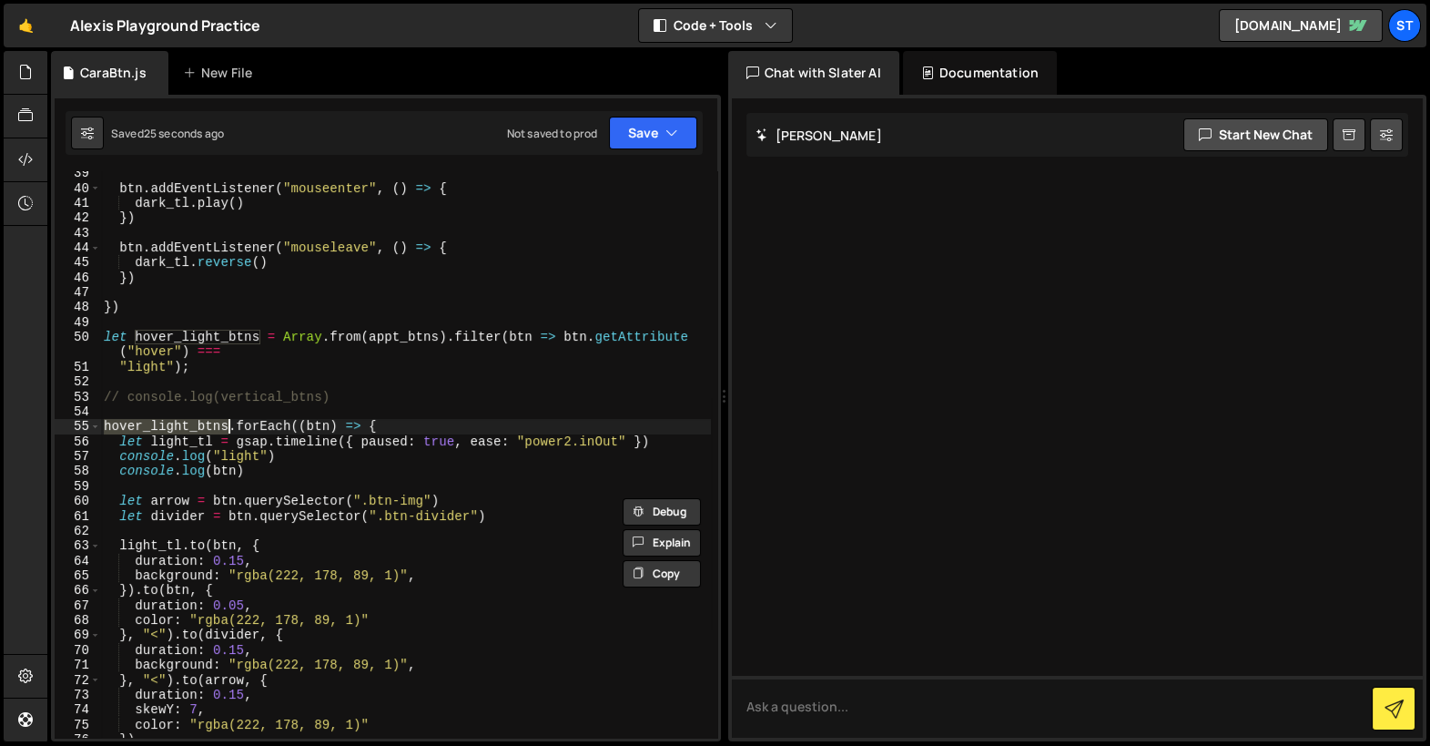
scroll to position [585, 0]
click at [180, 441] on div "btn . addEventListener ( "mouseenter" , ( ) => { dark_tl . play ( ) }) btn . ad…" at bounding box center [405, 464] width 611 height 597
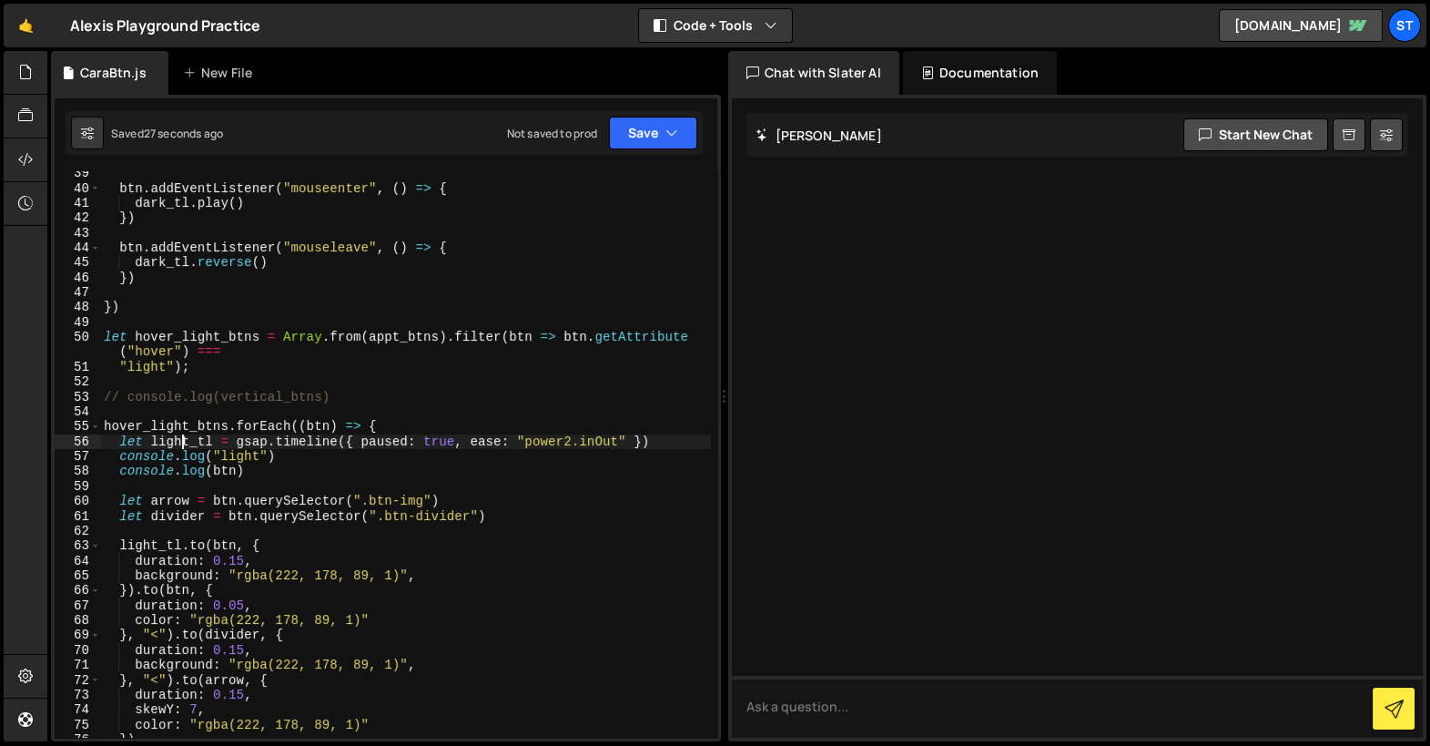
click at [180, 441] on div "btn . addEventListener ( "mouseenter" , ( ) => { dark_tl . play ( ) }) btn . ad…" at bounding box center [405, 464] width 611 height 597
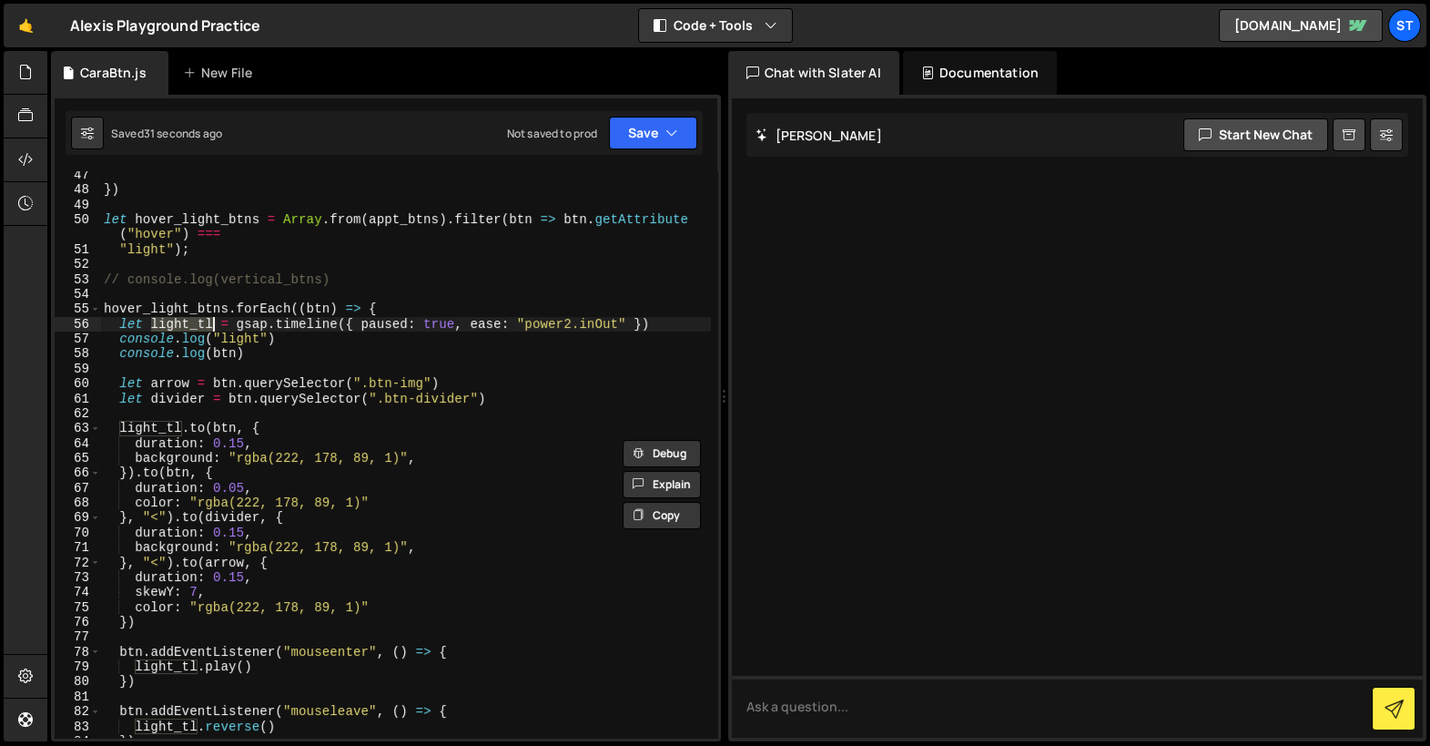
scroll to position [703, 0]
click at [258, 449] on div "}) let hover_light_btns = Array . from ( appt_btns ) . filter ( btn => btn . ge…" at bounding box center [405, 466] width 611 height 597
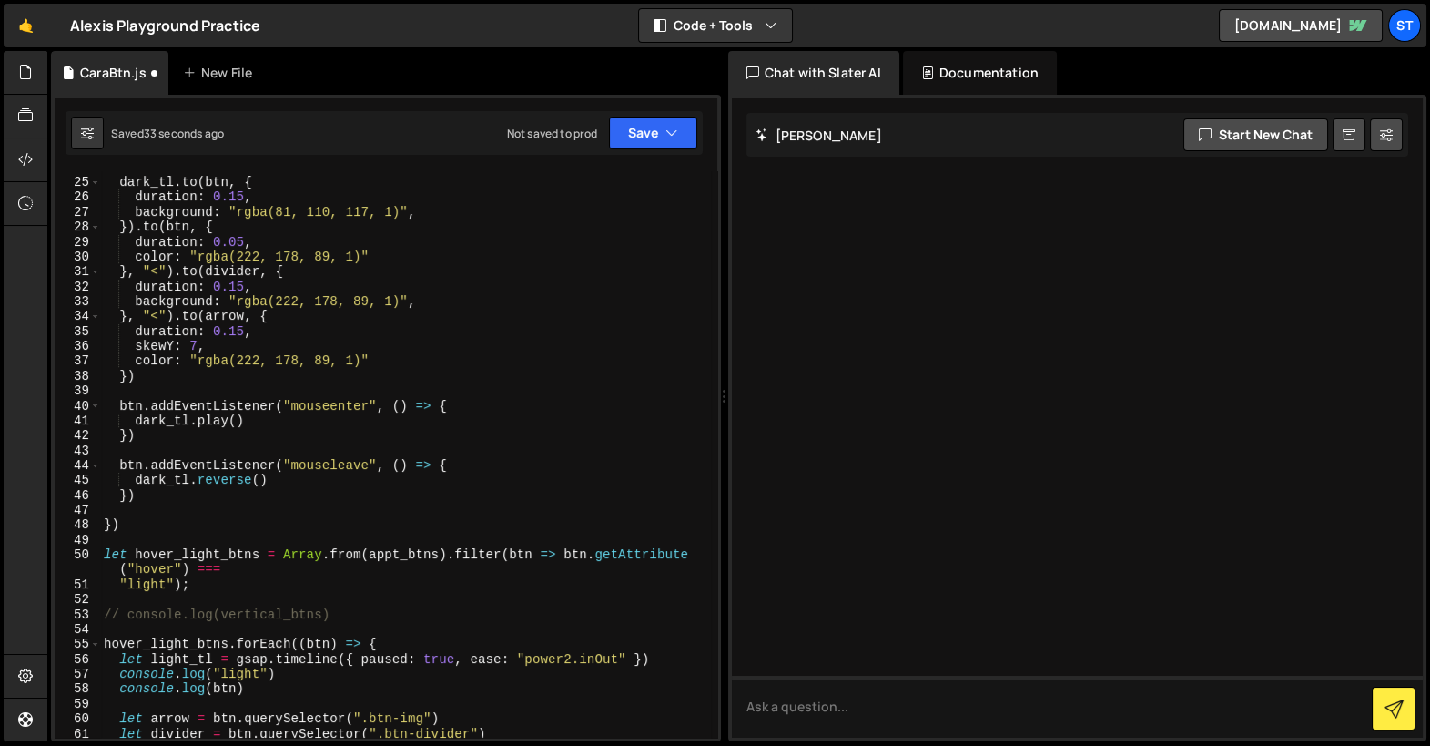
scroll to position [44, 0]
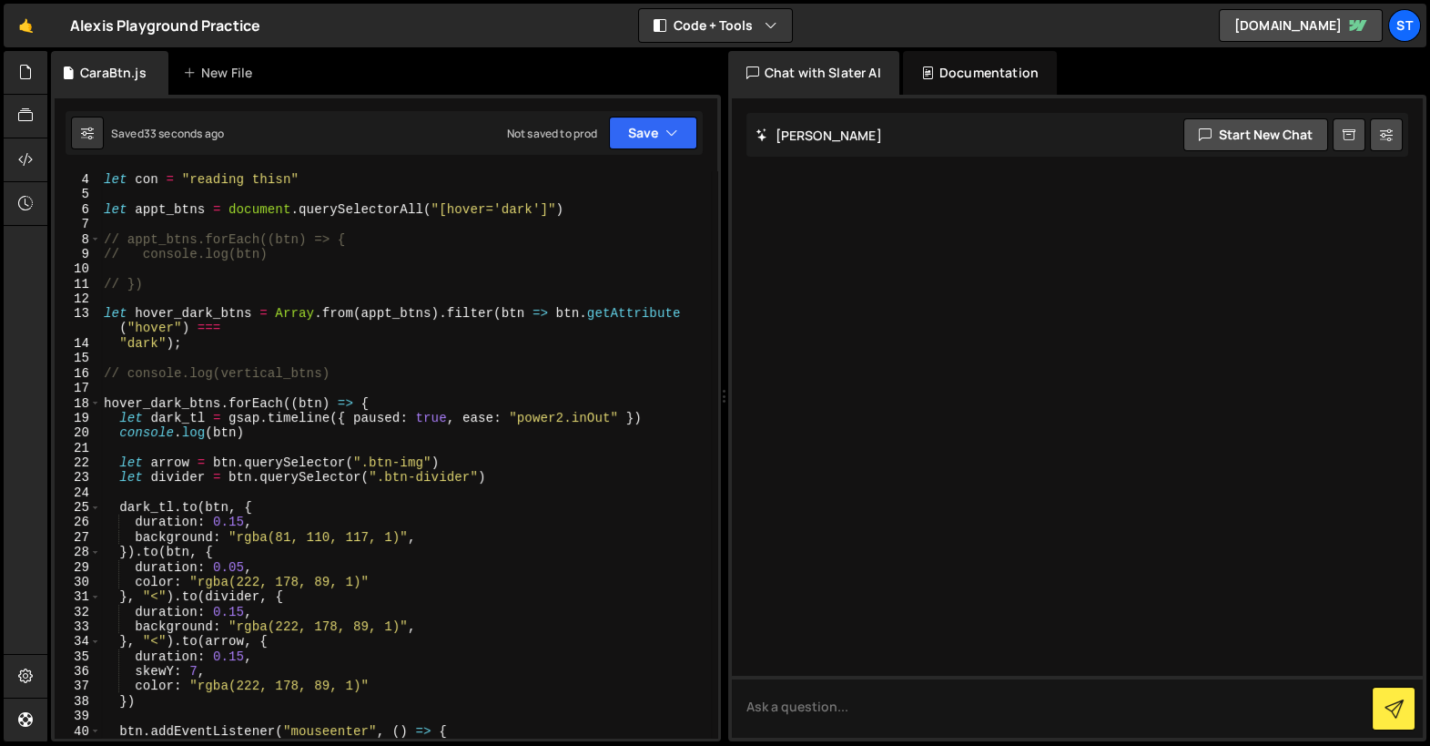
click at [260, 431] on div "let con = "reading thisn" let appt_btns = document . querySelectorAll ( "[hover…" at bounding box center [405, 456] width 611 height 597
click at [545, 210] on div "let con = "reading thisn" let appt_btns = document . querySelectorAll ( "[hover…" at bounding box center [405, 456] width 611 height 597
click at [440, 209] on div "let con = "reading thisn" let appt_btns = document . querySelectorAll ( "[hover…" at bounding box center [405, 456] width 611 height 597
click at [550, 208] on div "let con = "reading thisn" let appt_btns = document . querySelectorAll ( "[hover…" at bounding box center [405, 456] width 611 height 597
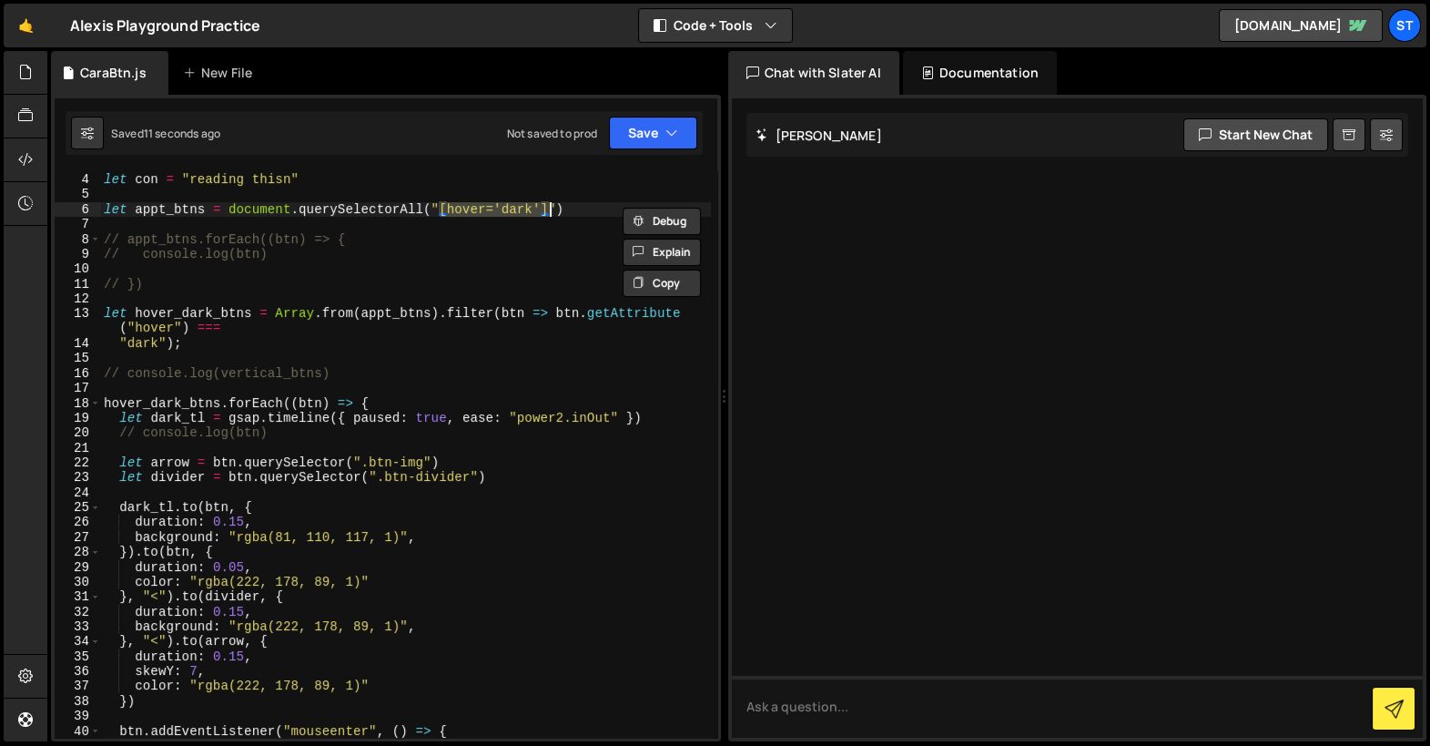
type textarea "let appt_btns = document.querySelectorAll("a")"
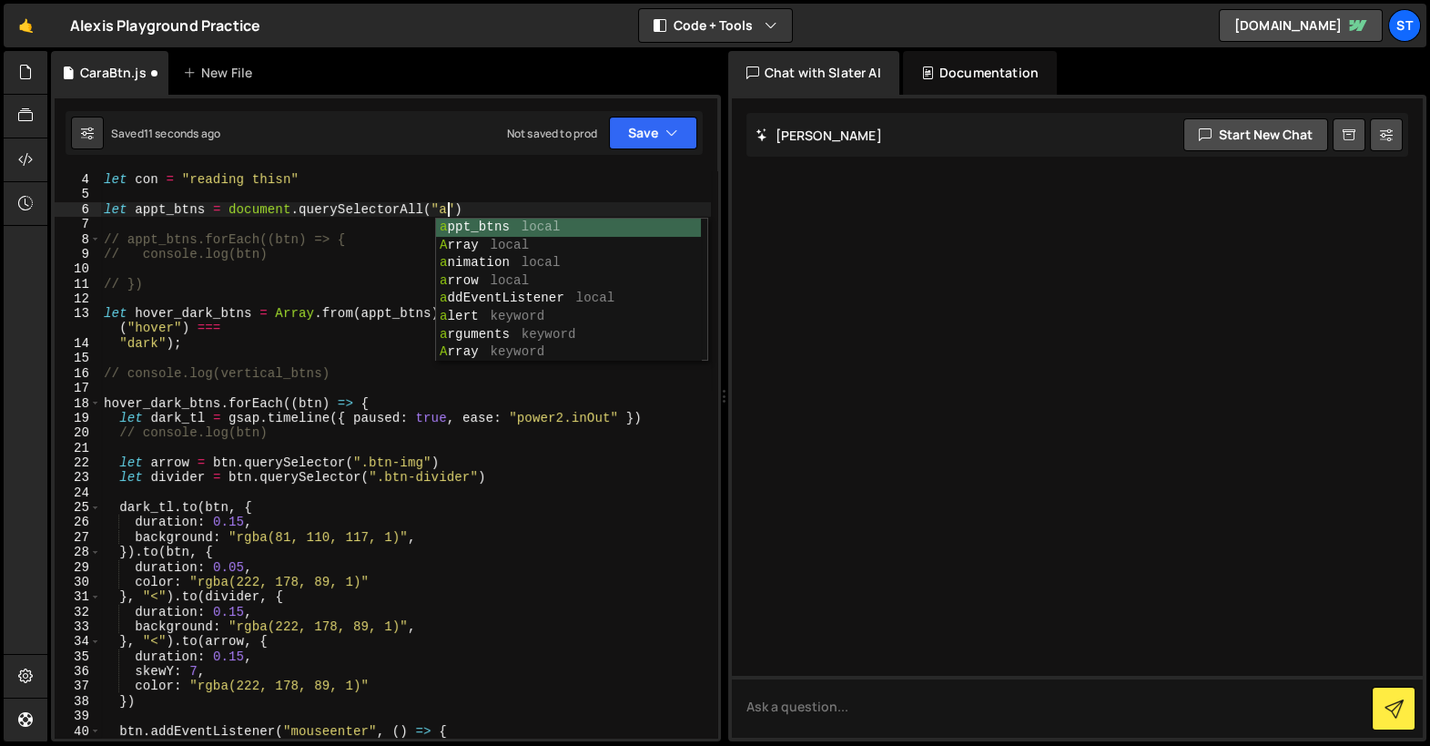
scroll to position [0, 24]
click at [406, 222] on div "let con = "reading thisn" let appt_btns = document . querySelectorAll ( "a" ) /…" at bounding box center [405, 456] width 611 height 597
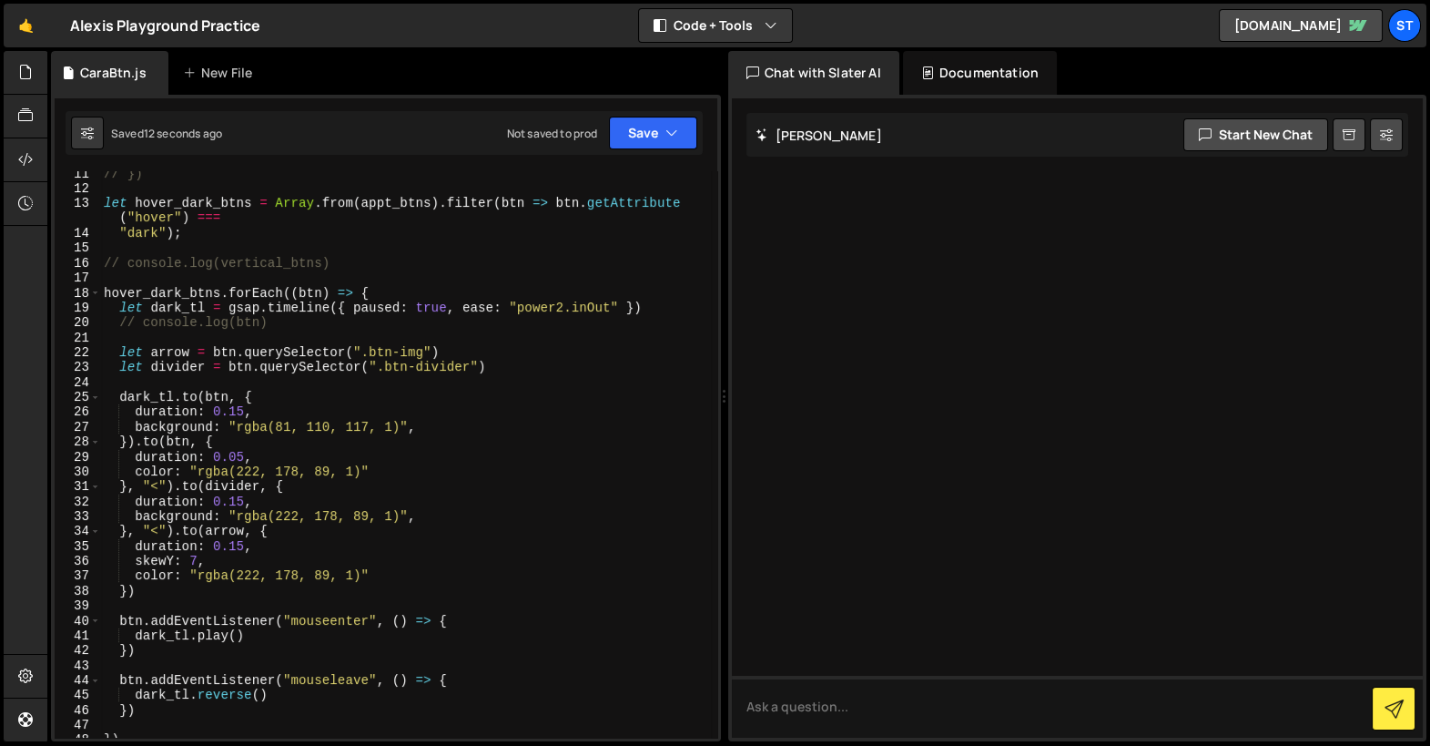
scroll to position [227, 0]
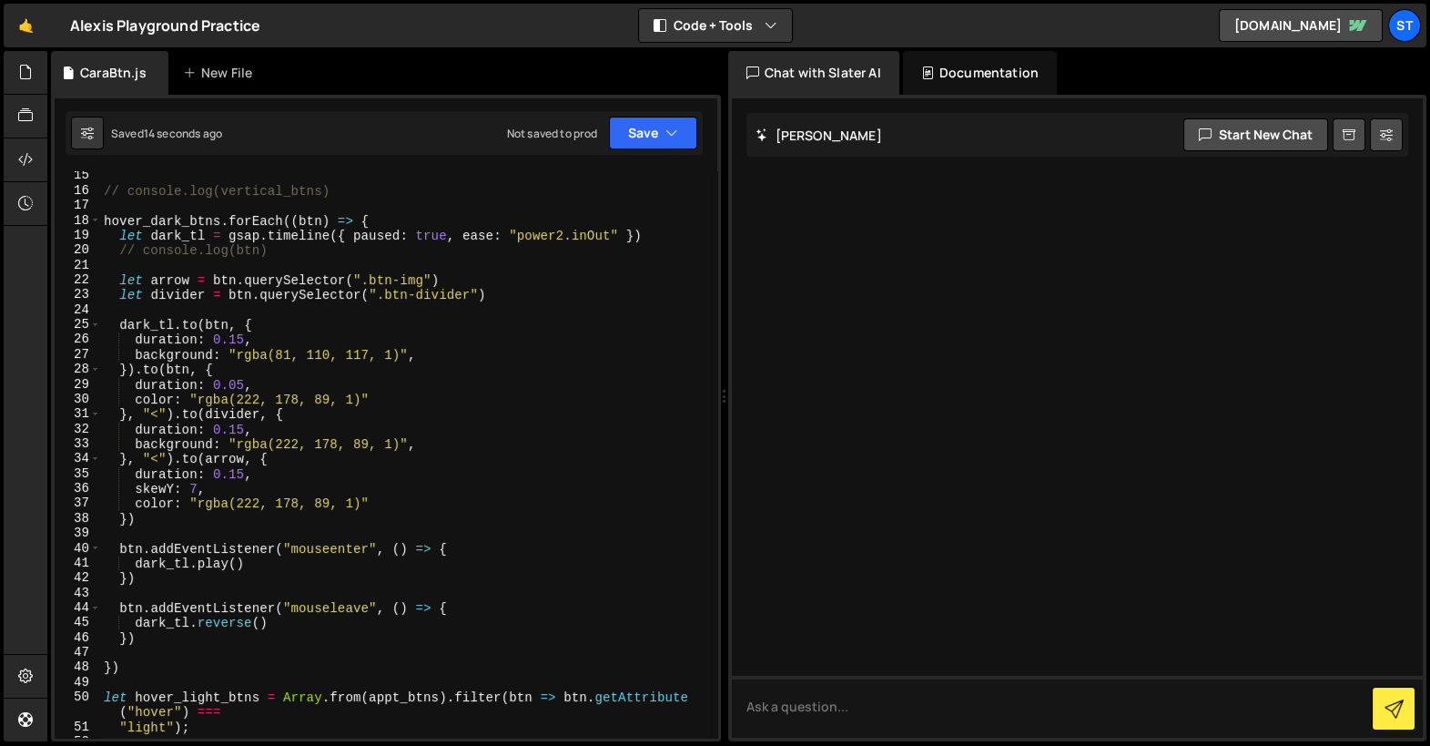
click at [236, 357] on div "// console.log(vertical_btns) hover_dark_btns . forEach (( btn ) => { let dark_…" at bounding box center [405, 466] width 611 height 597
click at [396, 350] on div "// console.log(vertical_btns) hover_dark_btns . forEach (( btn ) => { let dark_…" at bounding box center [405, 466] width 611 height 597
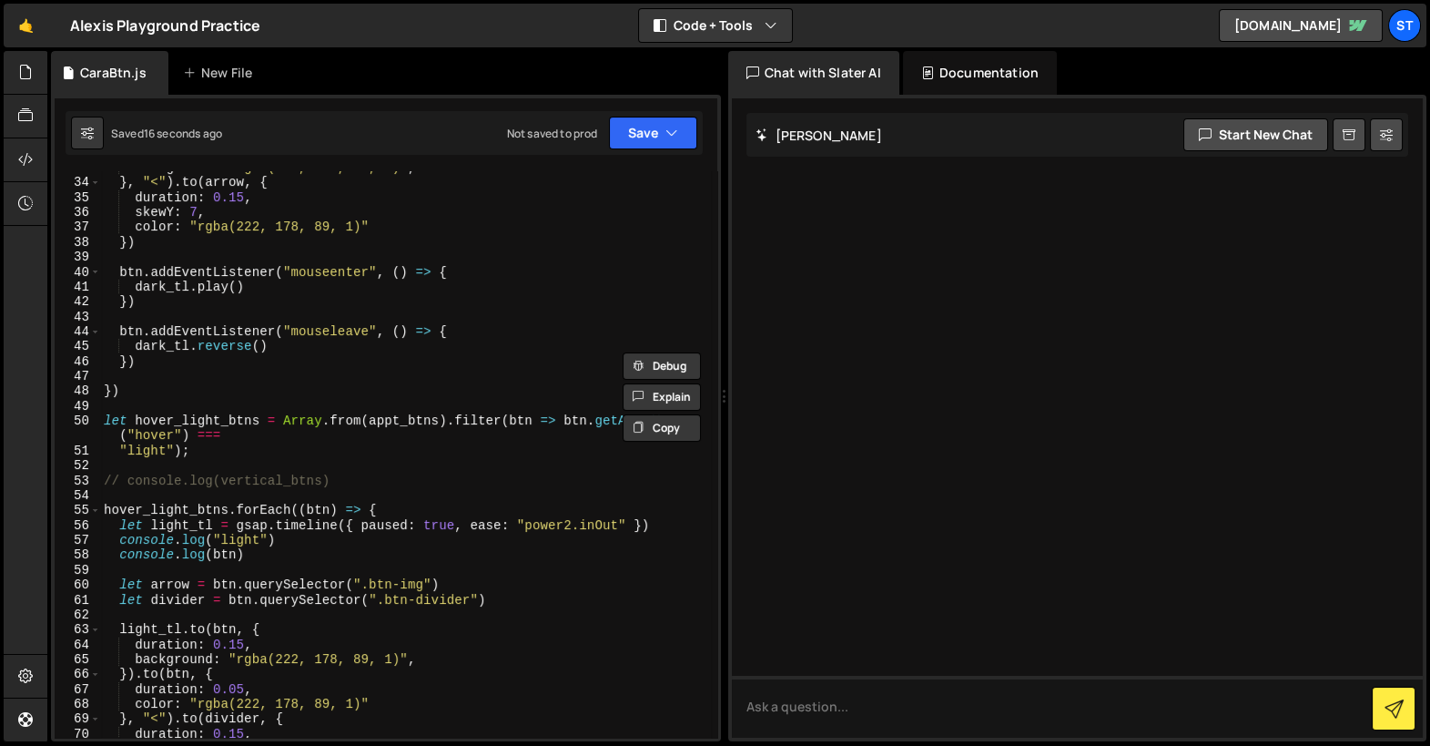
scroll to position [702, 0]
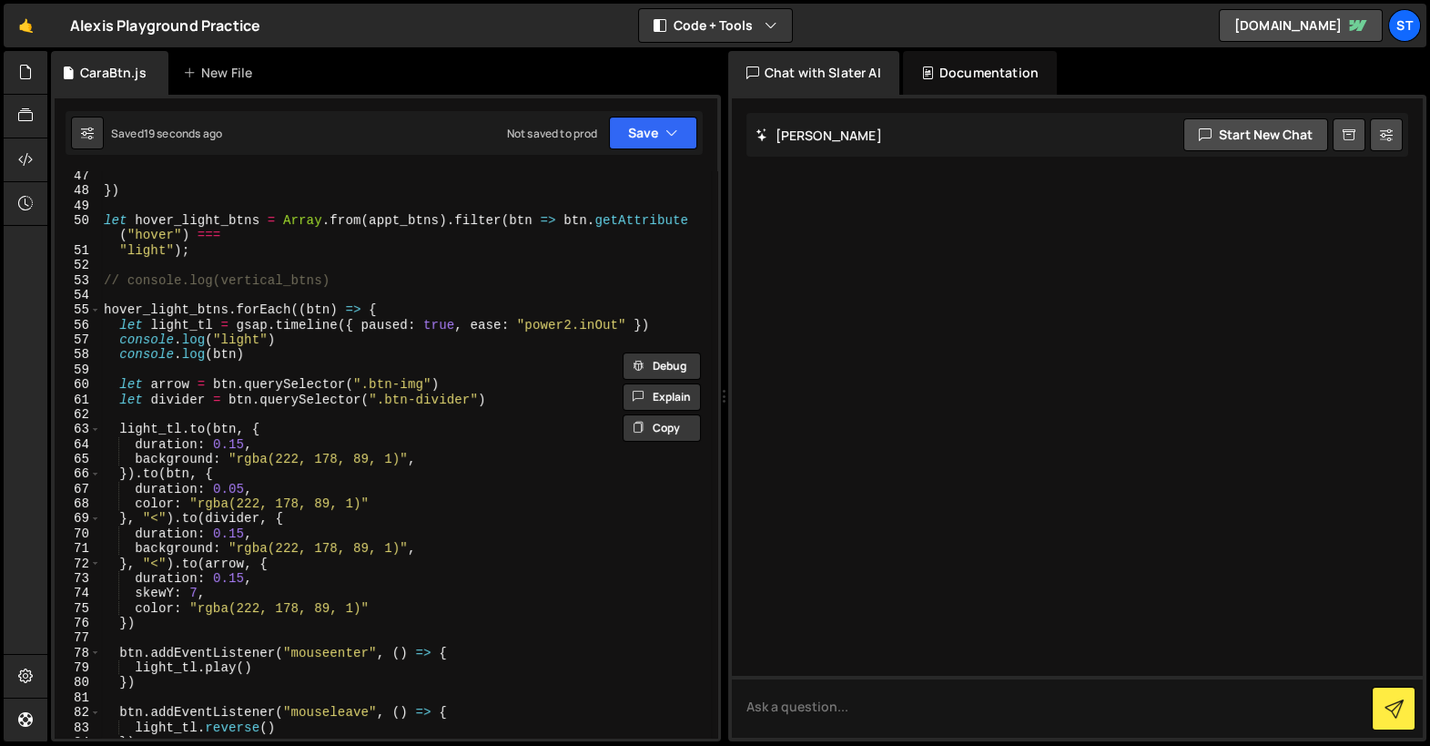
click at [195, 507] on div "}) let hover_light_btns = Array . from ( appt_btns ) . filter ( btn => btn . ge…" at bounding box center [405, 466] width 611 height 597
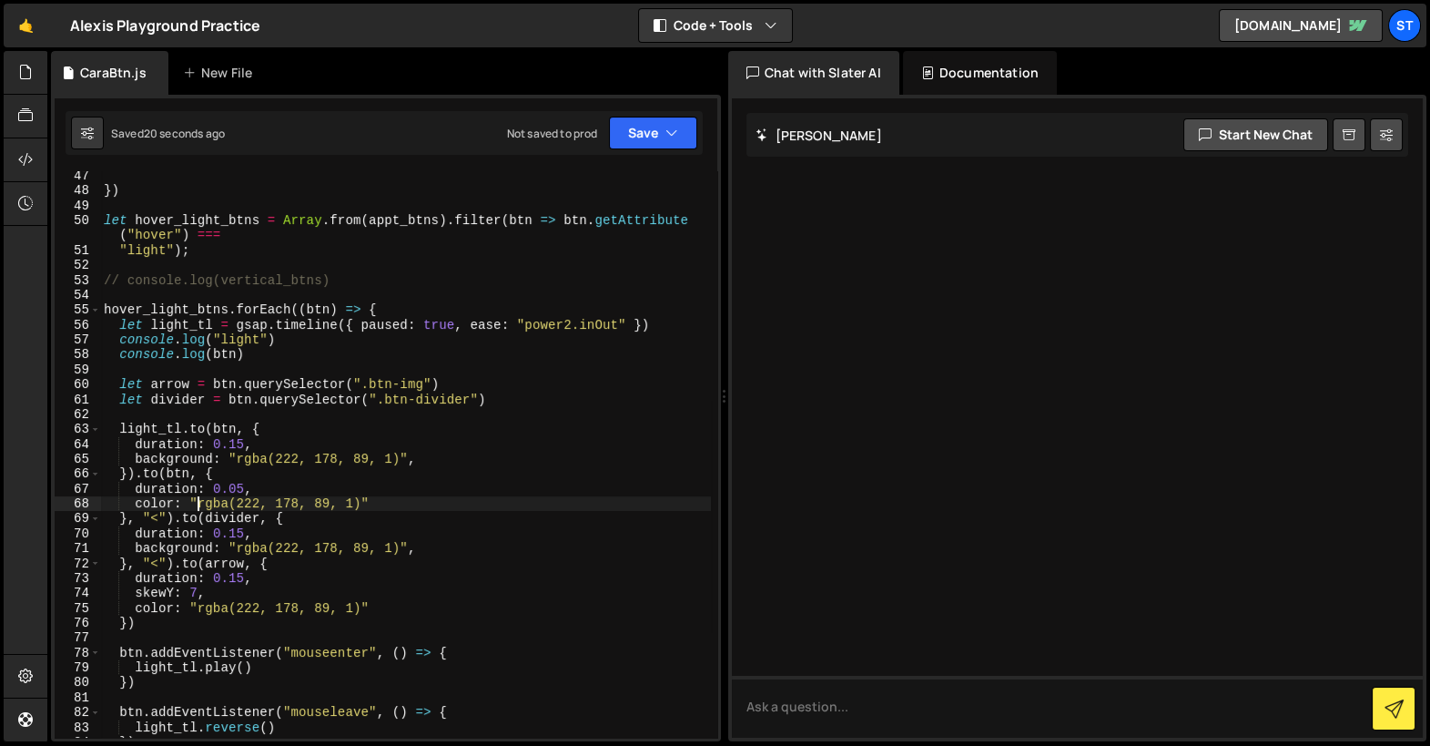
click at [361, 505] on div "}) let hover_light_btns = Array . from ( appt_btns ) . filter ( btn => btn . ge…" at bounding box center [405, 466] width 611 height 597
paste textarea "81, 110, 117, 1"
click at [239, 550] on div "}) let hover_light_btns = Array . from ( appt_btns ) . filter ( btn => btn . ge…" at bounding box center [405, 466] width 611 height 597
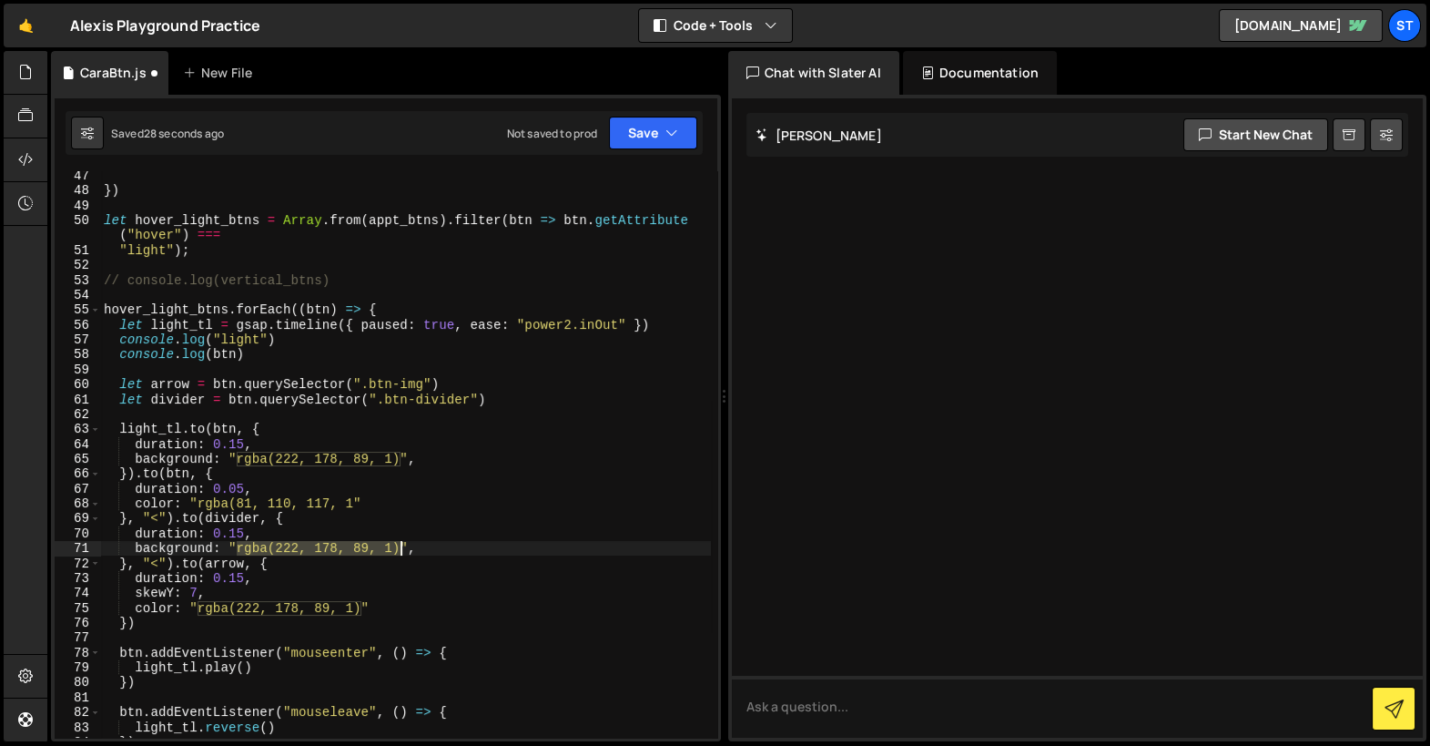
click at [398, 546] on div "}) let hover_light_btns = Array . from ( appt_btns ) . filter ( btn => btn . ge…" at bounding box center [405, 466] width 611 height 597
paste textarea "81, 110, 117, 1"
click at [360, 606] on div "}) let hover_light_btns = Array . from ( appt_btns ) . filter ( btn => btn . ge…" at bounding box center [405, 466] width 611 height 597
click at [200, 605] on div "}) let hover_light_btns = Array . from ( appt_btns ) . filter ( btn => btn . ge…" at bounding box center [405, 466] width 611 height 597
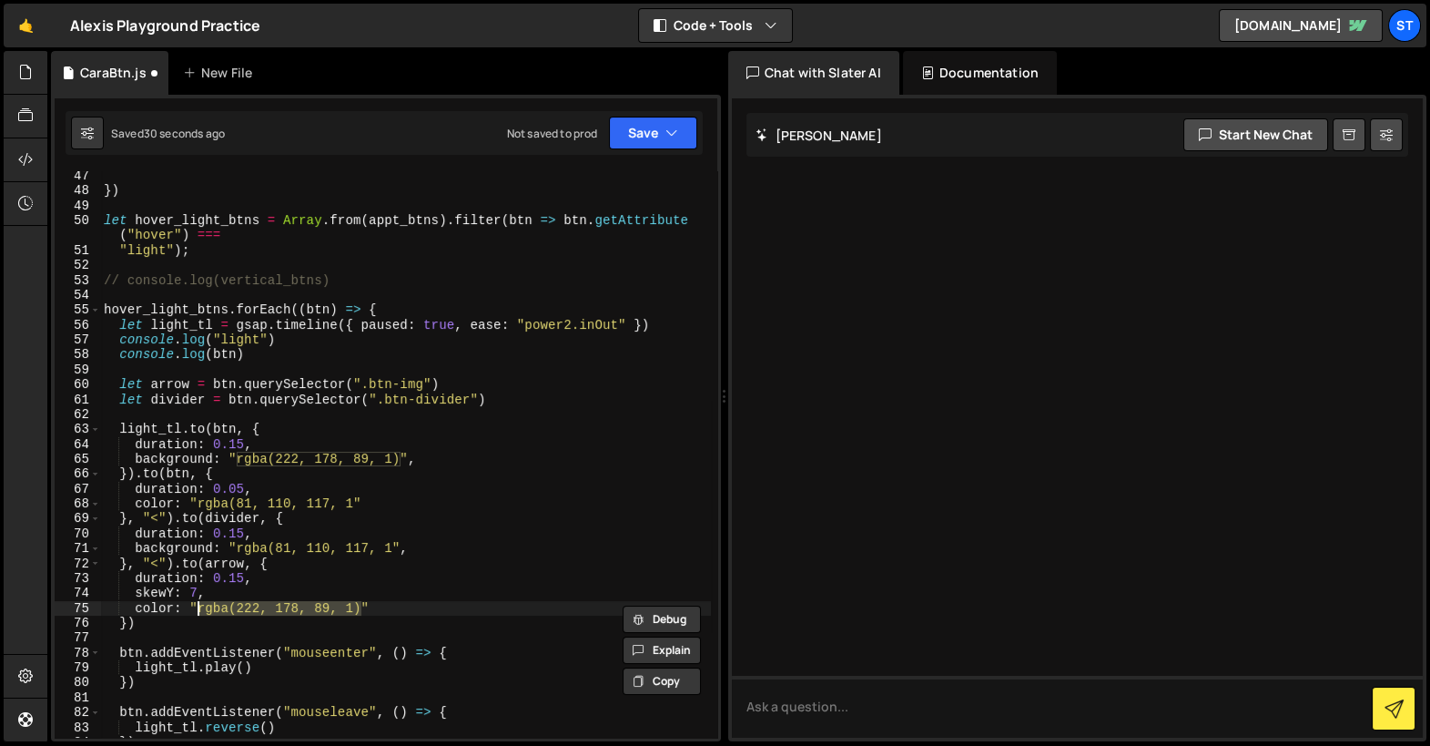
paste textarea "81, 110, 117, 1"
type textarea "})"
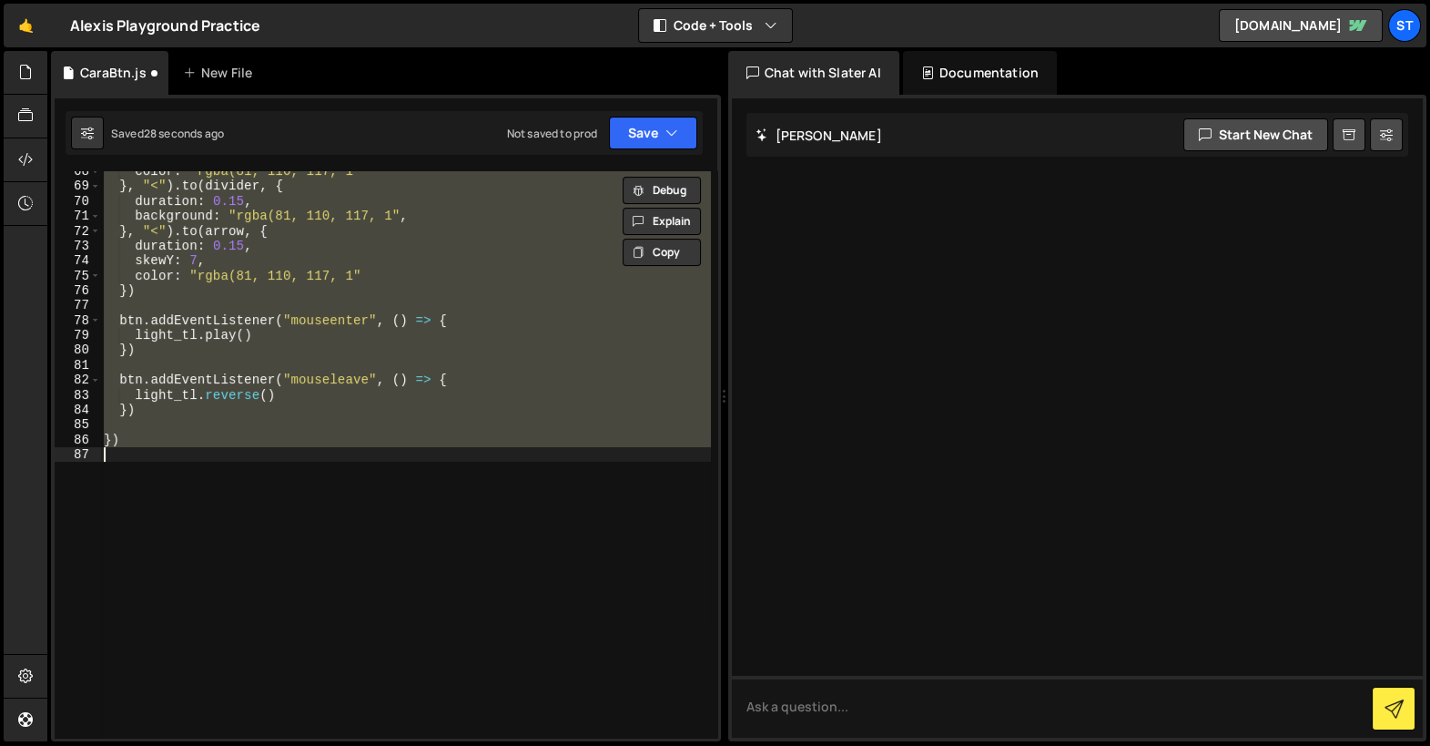
scroll to position [1034, 0]
click at [360, 485] on div "color : "rgba(81, 110, 117, 1" } , "<" ) . to ( divider , { duration : 0.15 , b…" at bounding box center [405, 454] width 610 height 566
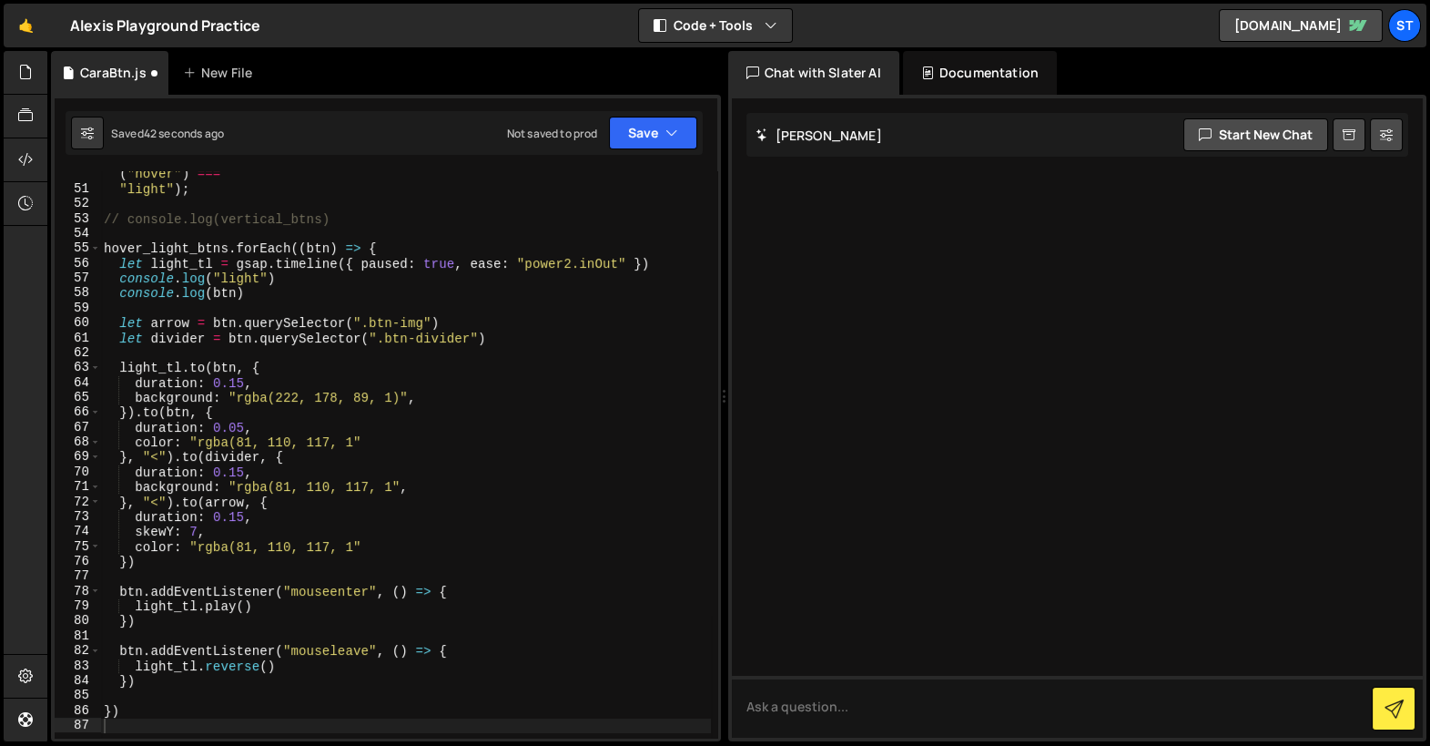
scroll to position [762, 0]
click at [198, 444] on div "let hover_light_btns = Array . from ( appt_btns ) . filter ( btn => btn . getAt…" at bounding box center [405, 460] width 611 height 612
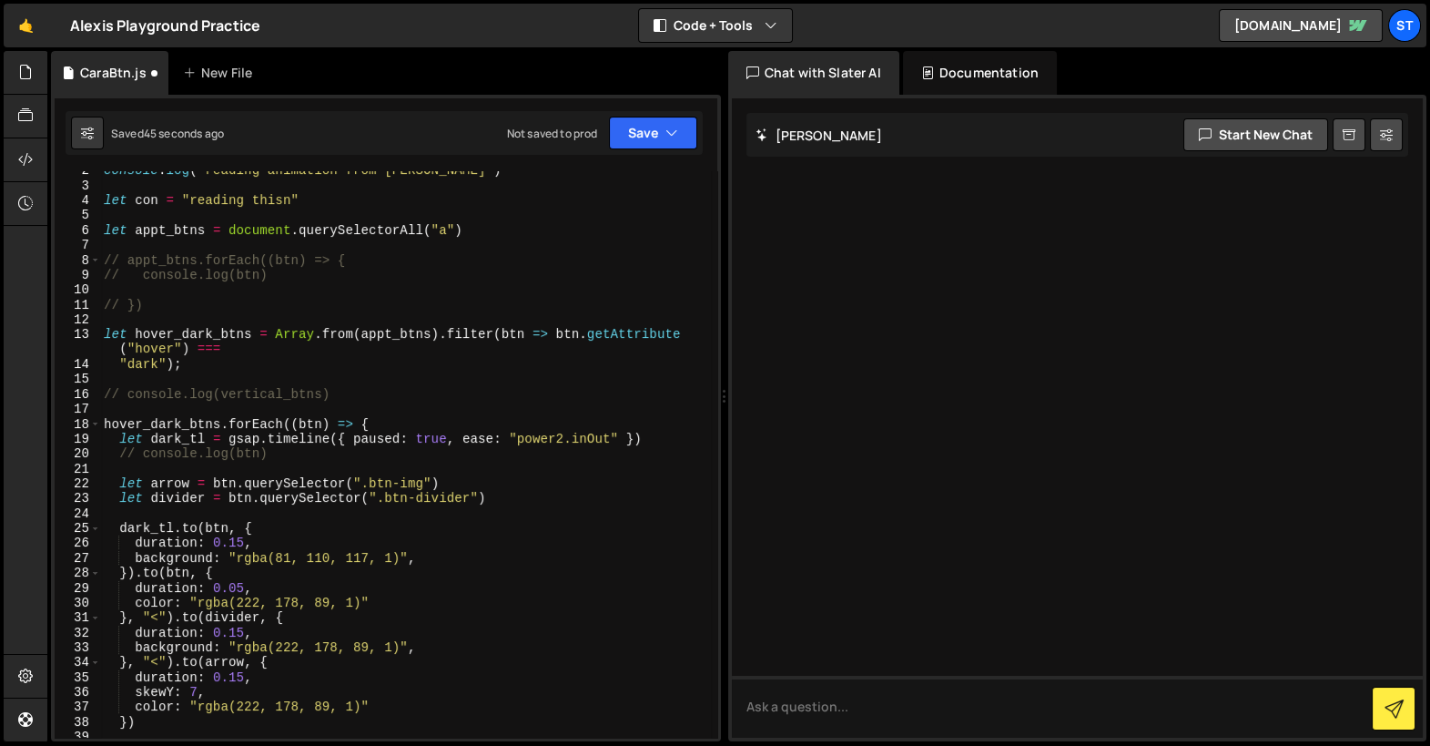
scroll to position [219, 0]
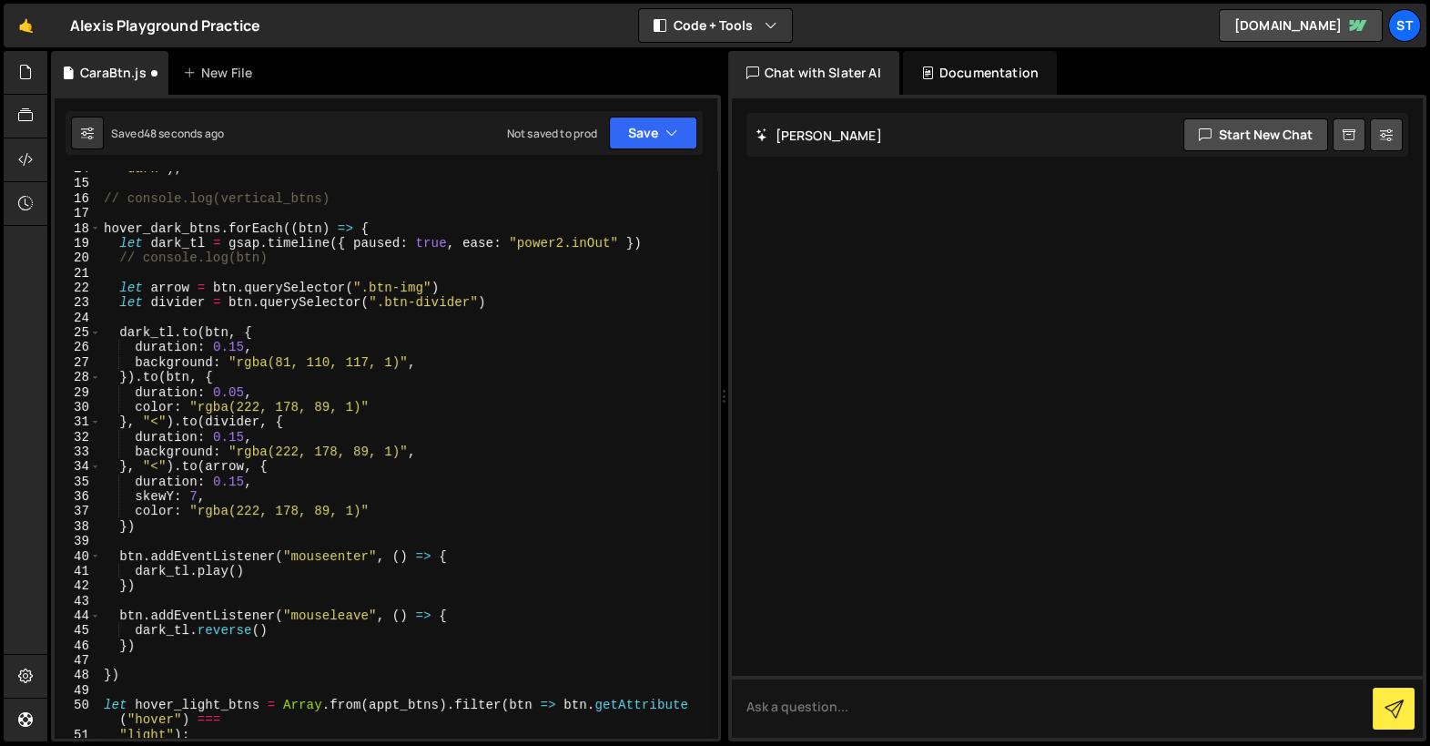
click at [195, 406] on div ""dark" ) ; // console.log(vertical_btns) hover_dark_btns . forEach (( btn ) => …" at bounding box center [405, 459] width 611 height 597
click at [360, 404] on div ""dark" ) ; // console.log(vertical_btns) hover_dark_btns . forEach (( btn ) => …" at bounding box center [405, 459] width 611 height 597
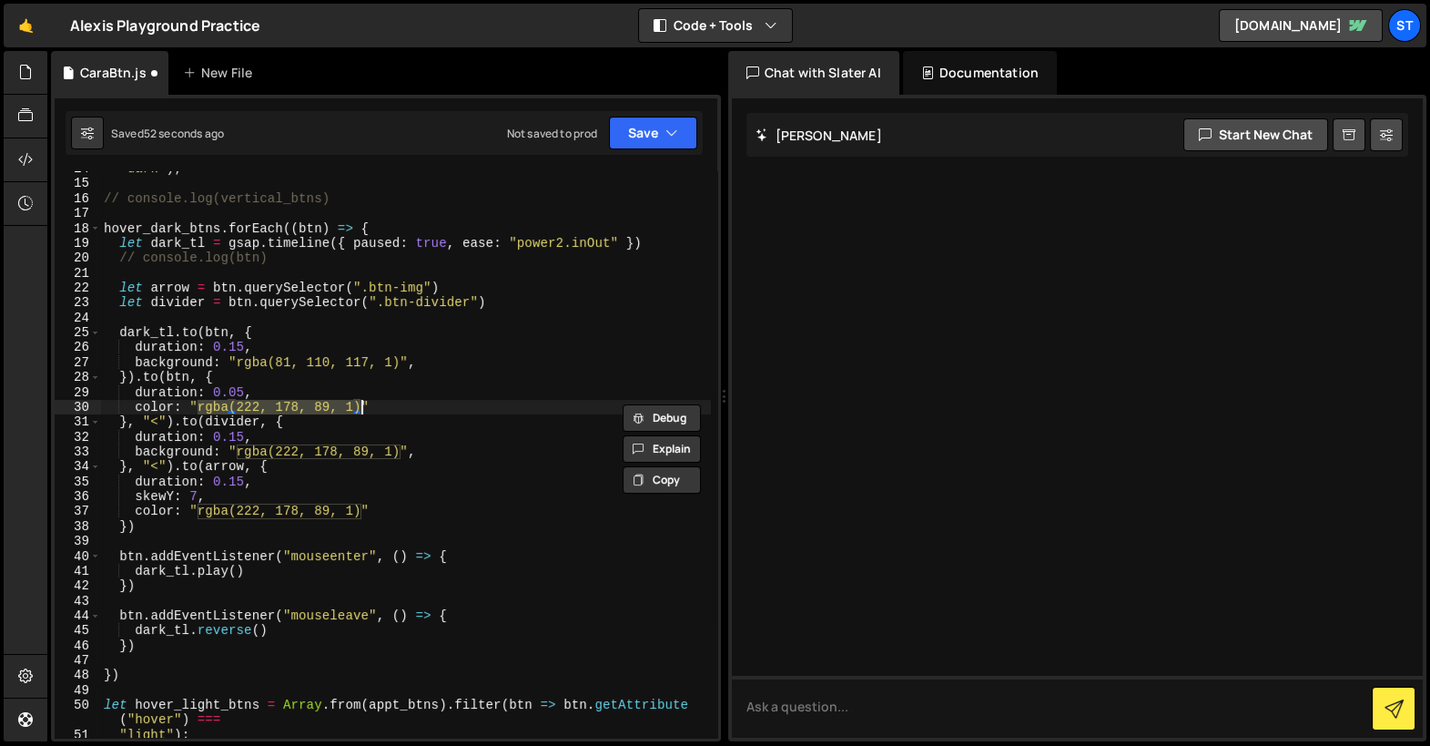
paste textarea "37, 237, 237"
click at [238, 455] on div ""dark" ) ; // console.log(vertical_btns) hover_dark_btns . forEach (( btn ) => …" at bounding box center [405, 459] width 611 height 597
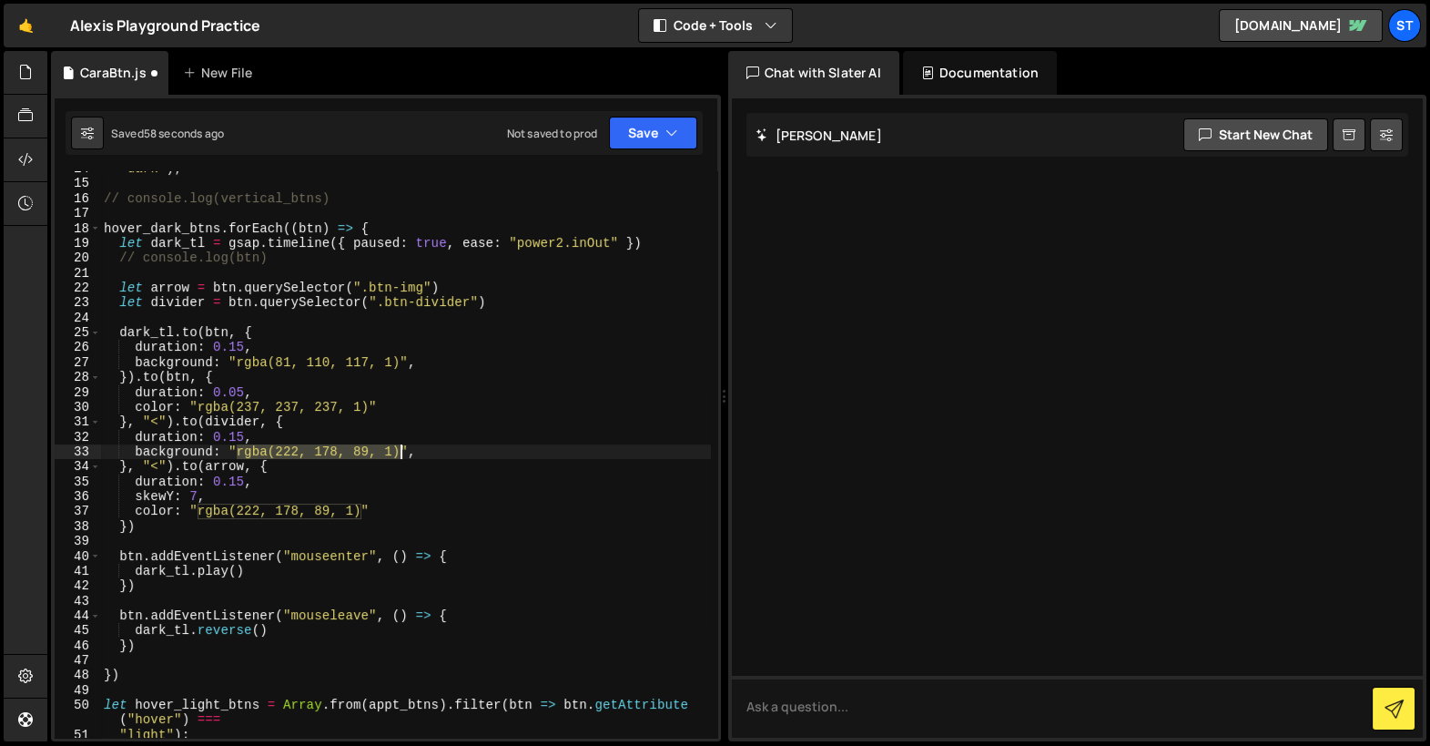
click at [401, 451] on div ""dark" ) ; // console.log(vertical_btns) hover_dark_btns . forEach (( btn ) => …" at bounding box center [405, 459] width 611 height 597
paste textarea "37, 237, 237"
click at [196, 512] on div ""dark" ) ; // console.log(vertical_btns) hover_dark_btns . forEach (( btn ) => …" at bounding box center [405, 459] width 611 height 597
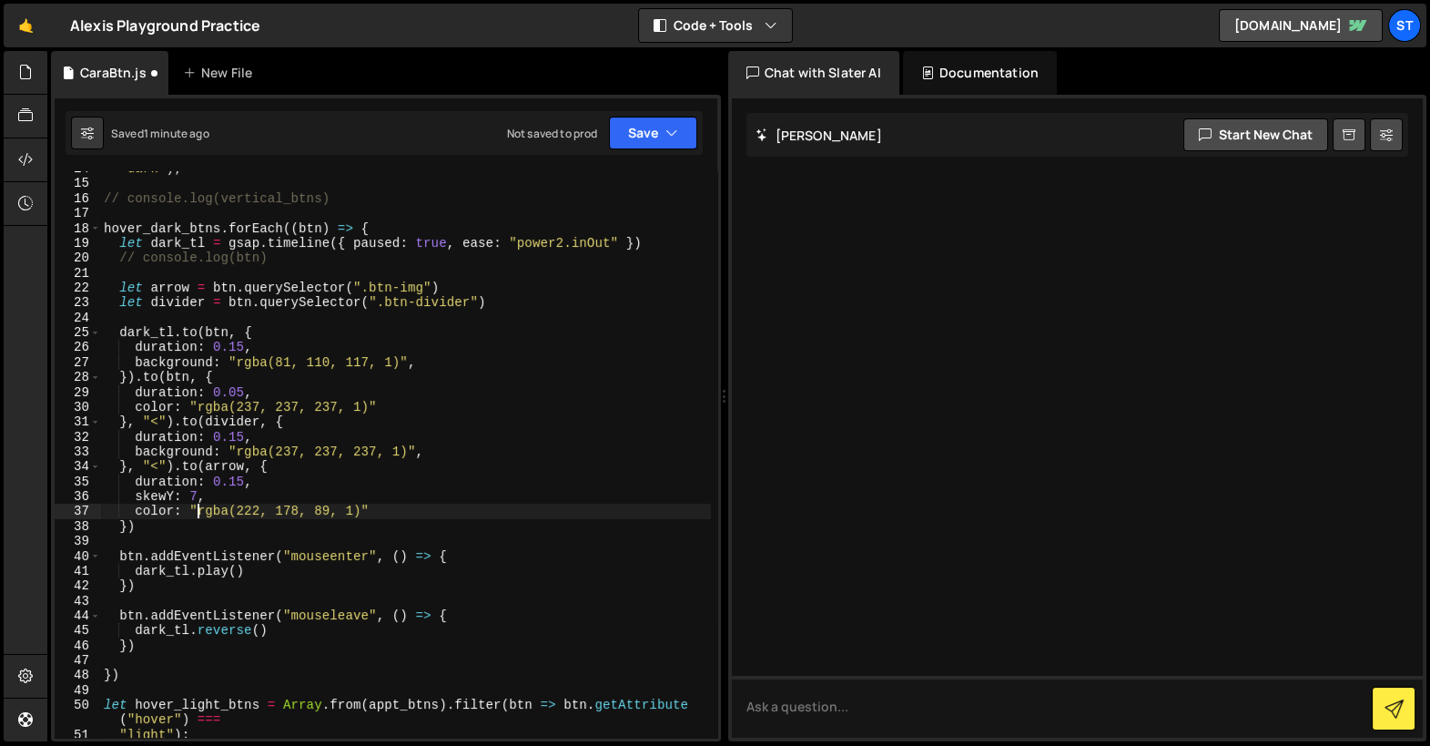
click at [354, 510] on div ""dark" ) ; // console.log(vertical_btns) hover_dark_btns . forEach (( btn ) => …" at bounding box center [405, 459] width 611 height 597
click at [360, 508] on div ""dark" ) ; // console.log(vertical_btns) hover_dark_btns . forEach (( btn ) => …" at bounding box center [405, 459] width 611 height 597
paste textarea "37, 237, 237"
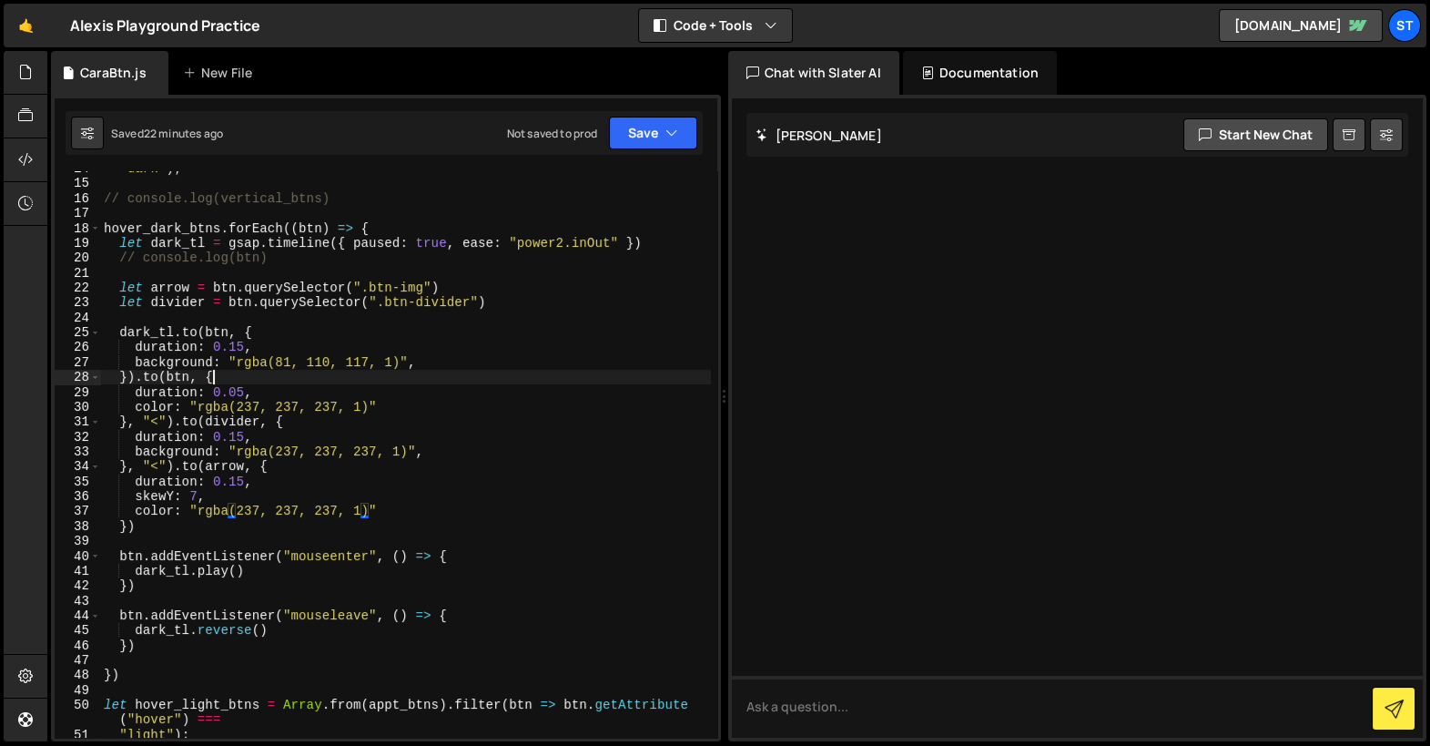
click at [458, 379] on div ""dark" ) ; // console.log(vertical_btns) hover_dark_btns . forEach (( btn ) => …" at bounding box center [405, 459] width 611 height 597
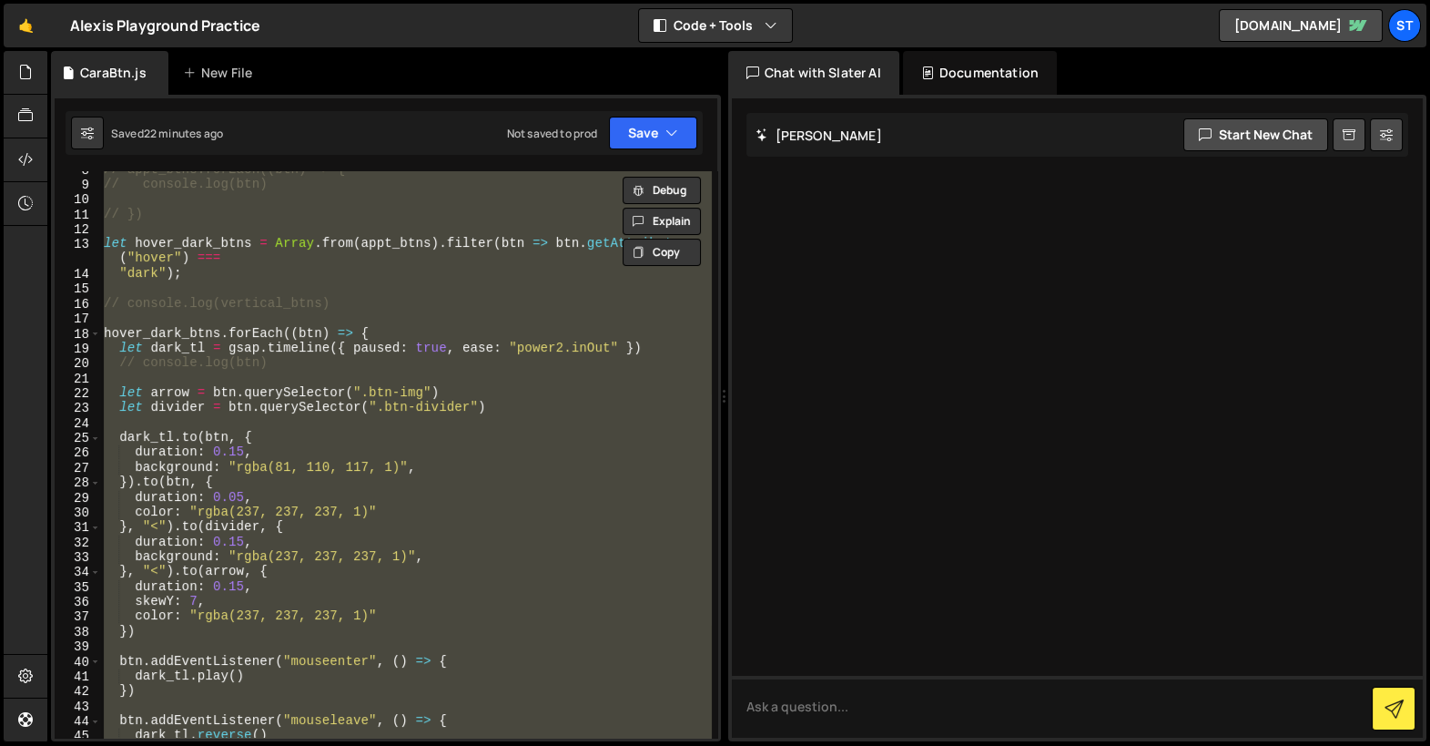
scroll to position [0, 0]
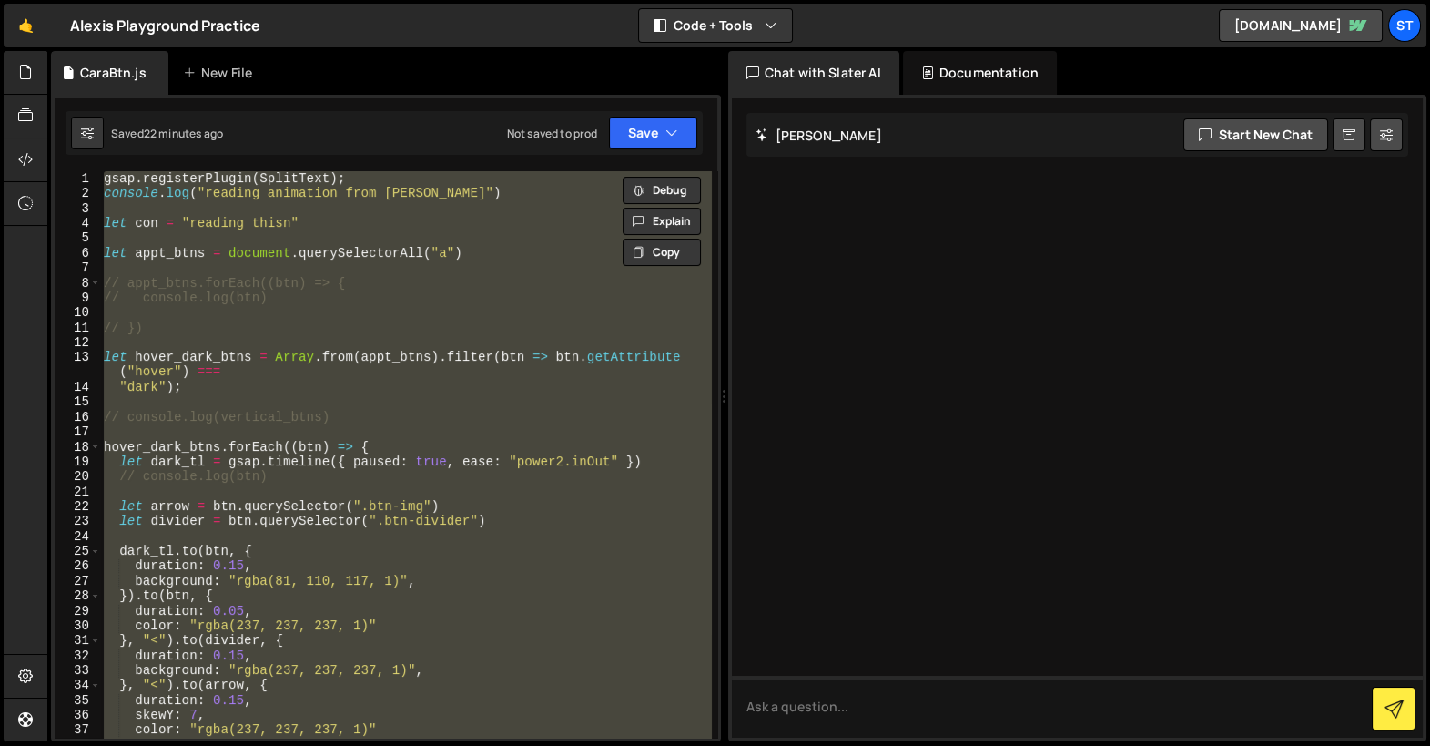
click at [469, 378] on div "gsap . registerPlugin ( SplitText ) ; console . log ( "reading animation from […" at bounding box center [405, 454] width 610 height 566
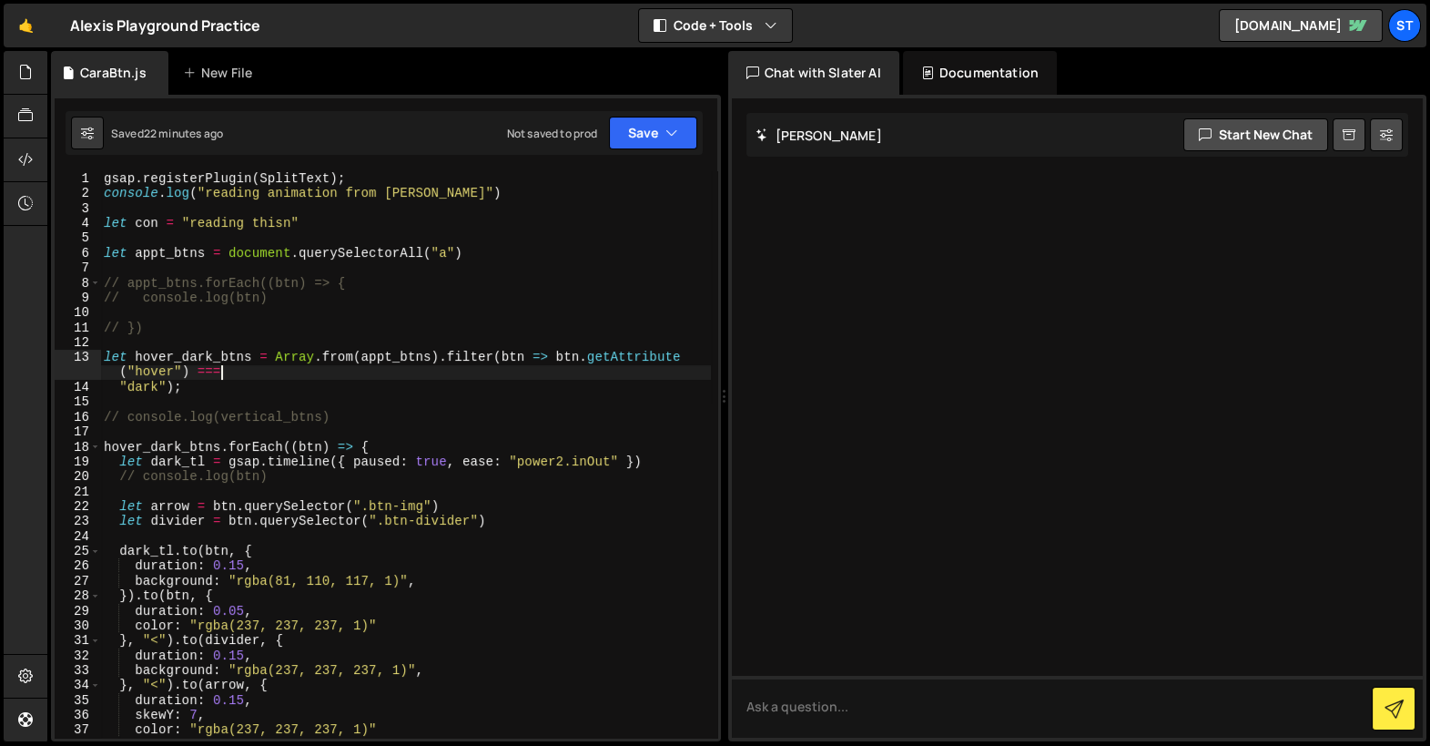
type textarea "})"
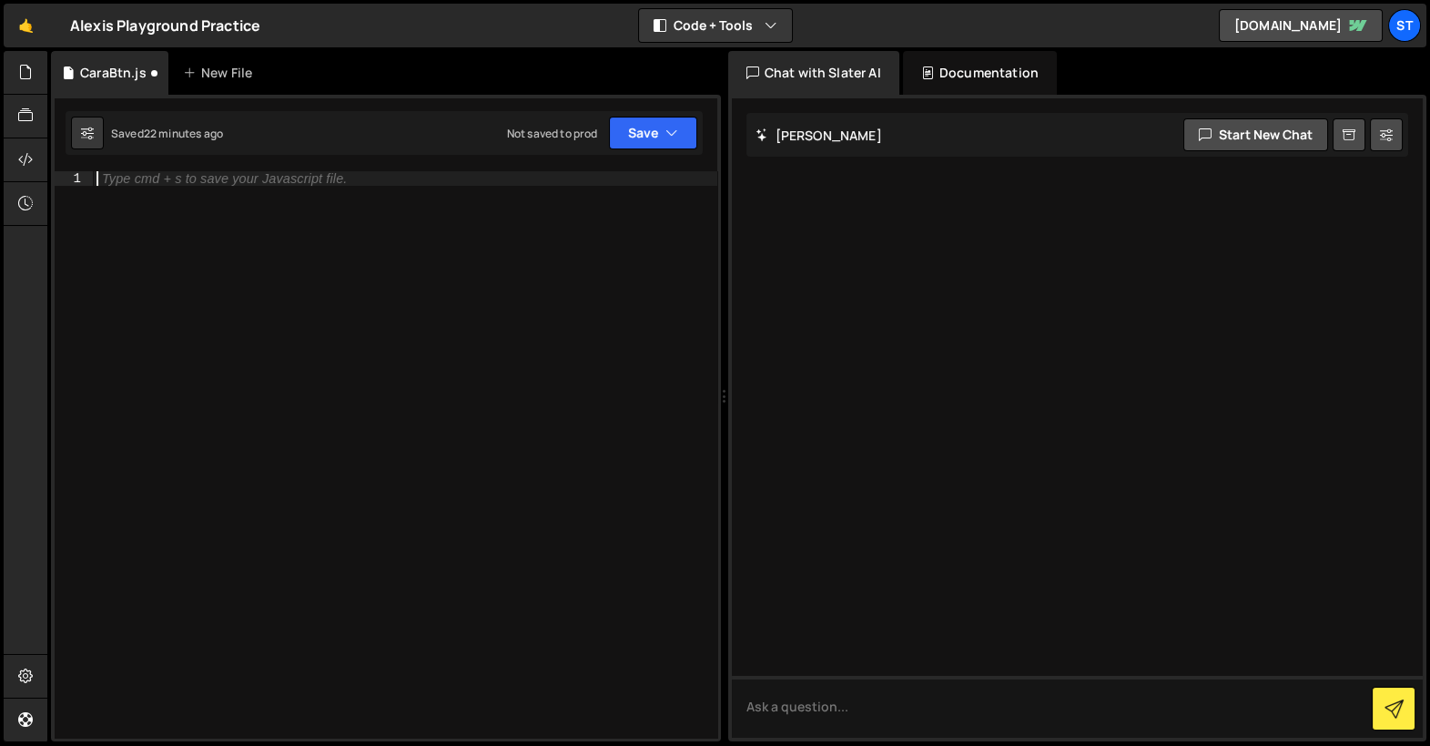
paste textarea "let con = "reading thisn""
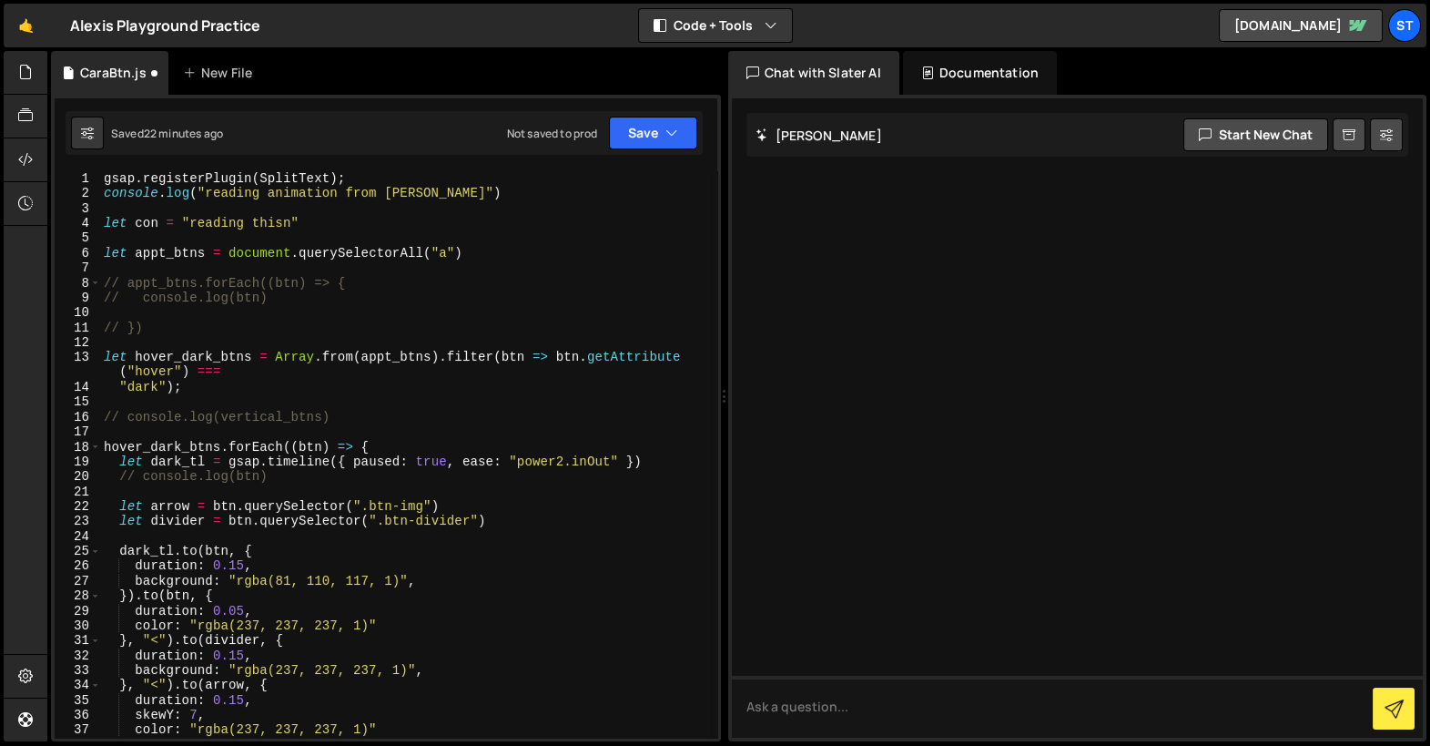
click at [432, 229] on div "gsap . registerPlugin ( SplitText ) ; console . log ( "reading animation from […" at bounding box center [405, 469] width 611 height 597
type textarea "let con = "reading thisn""
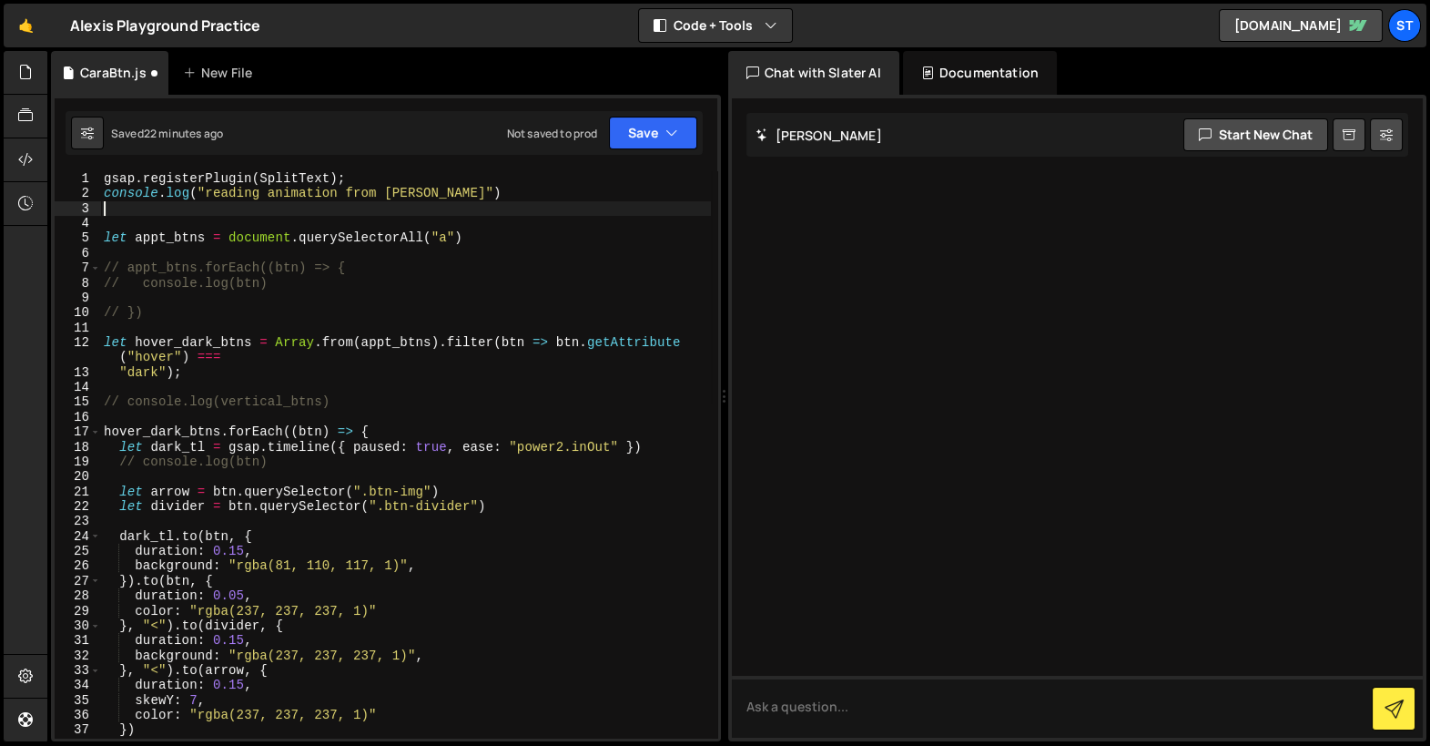
type textarea "console.log("reading animation from [PERSON_NAME]")"
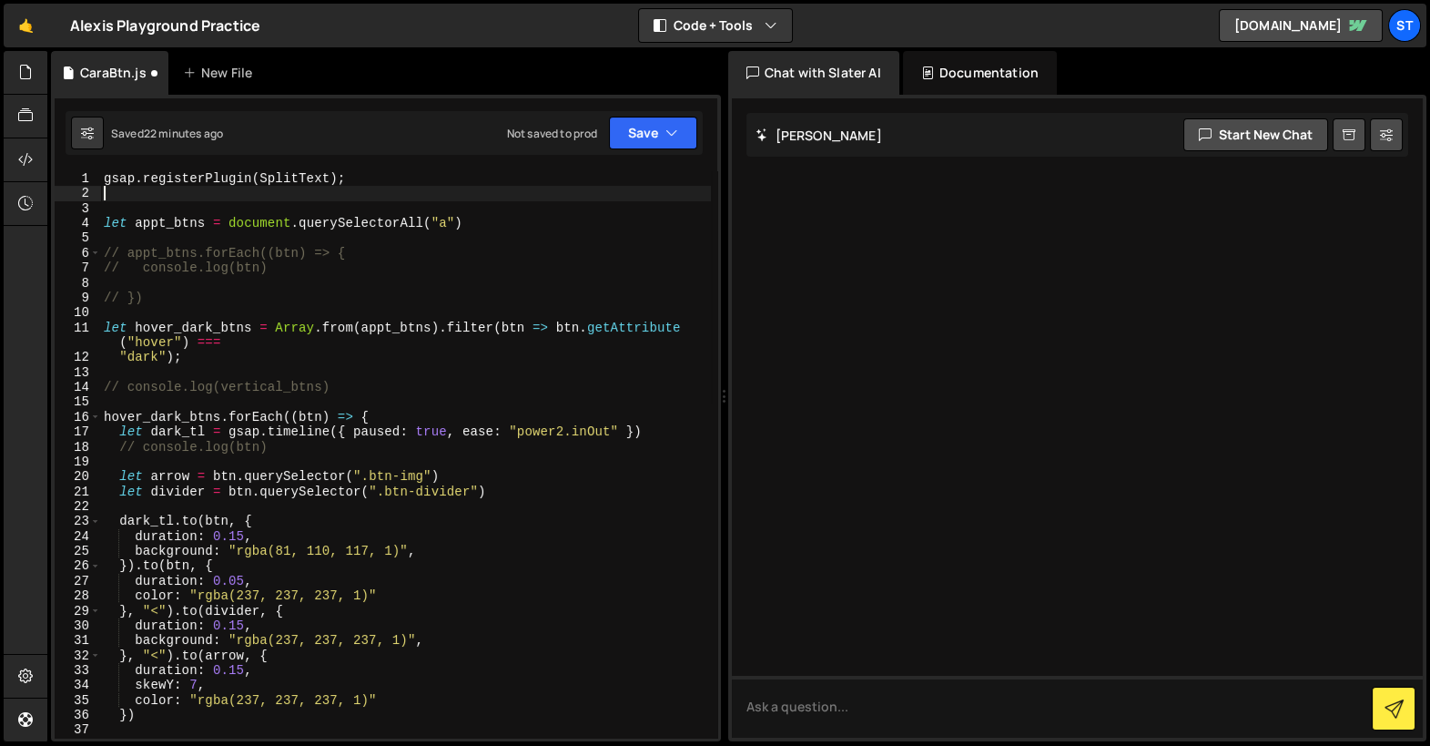
type textarea "gsap.registerPlugin(SplitText);"
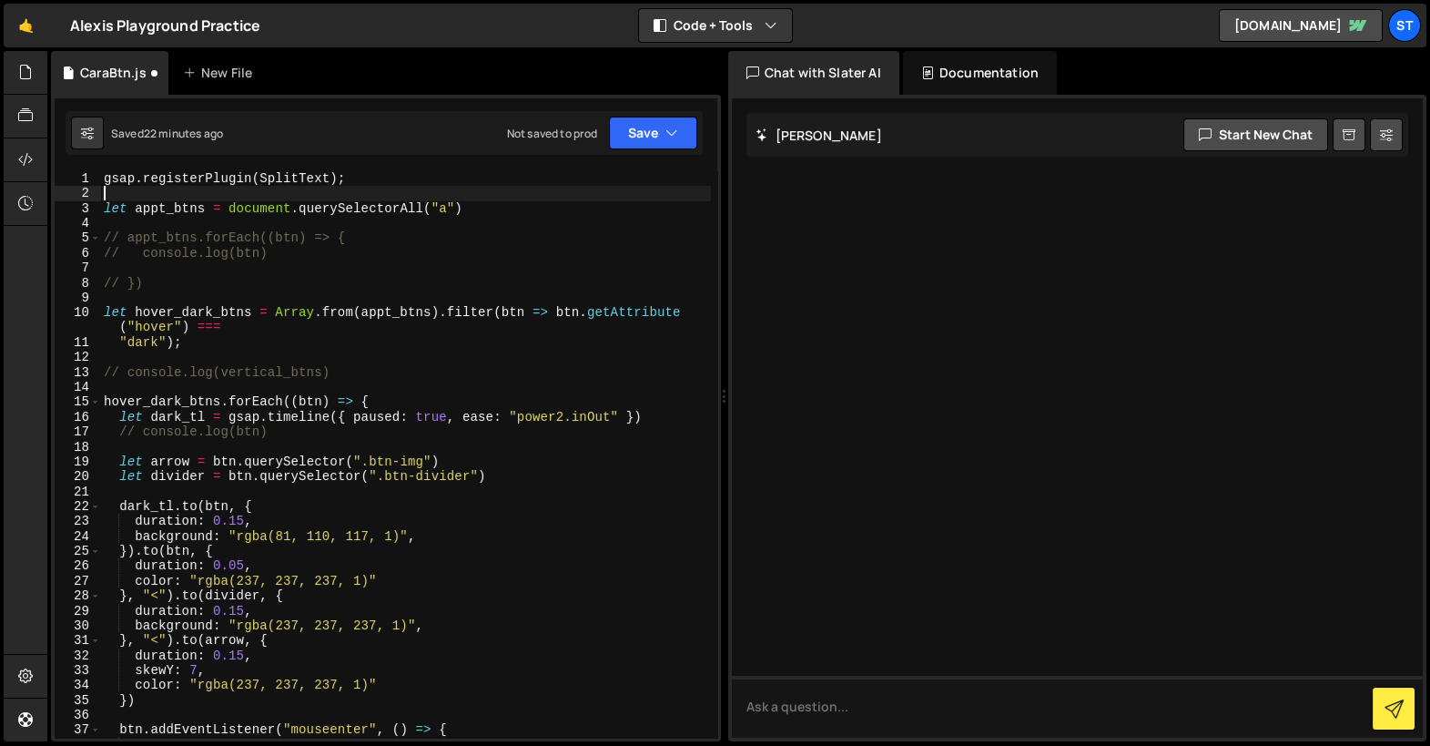
scroll to position [0, 16]
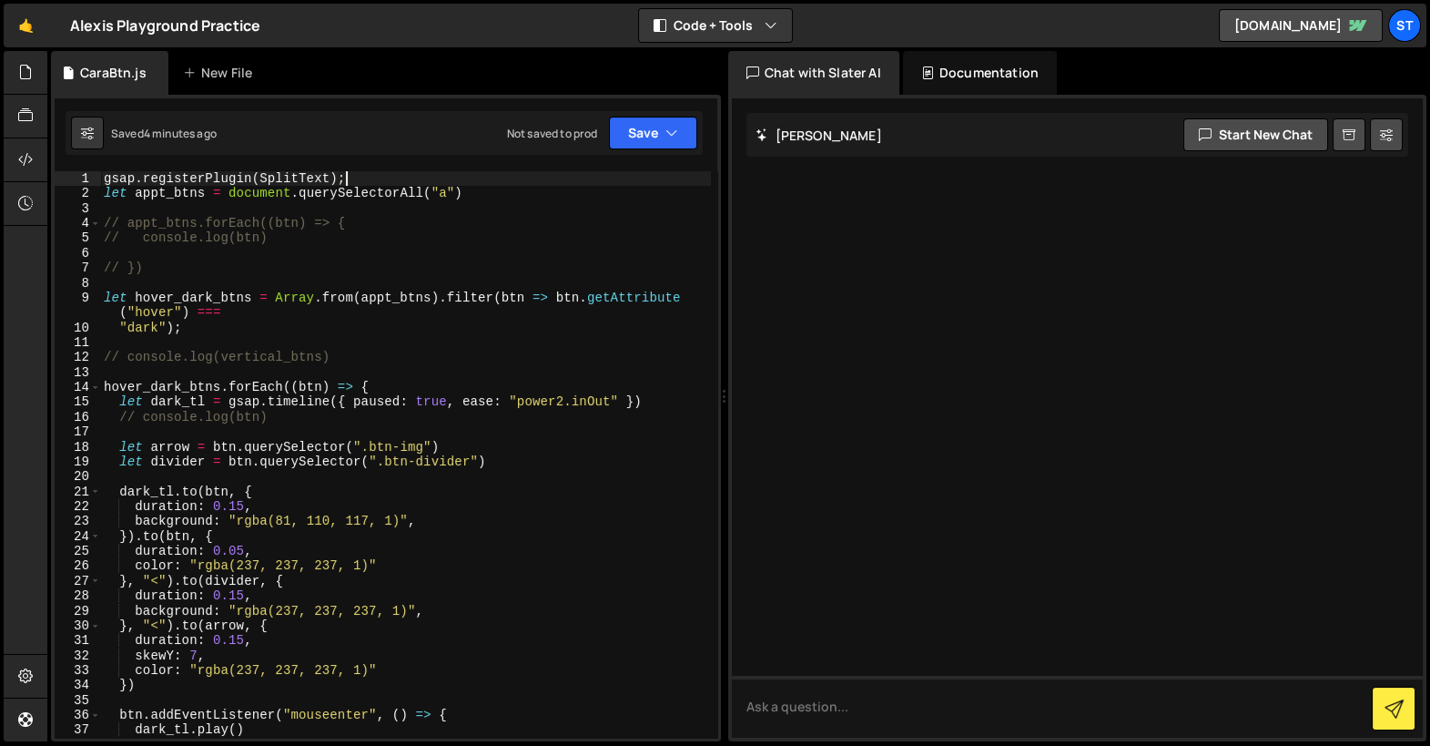
type textarea "})"
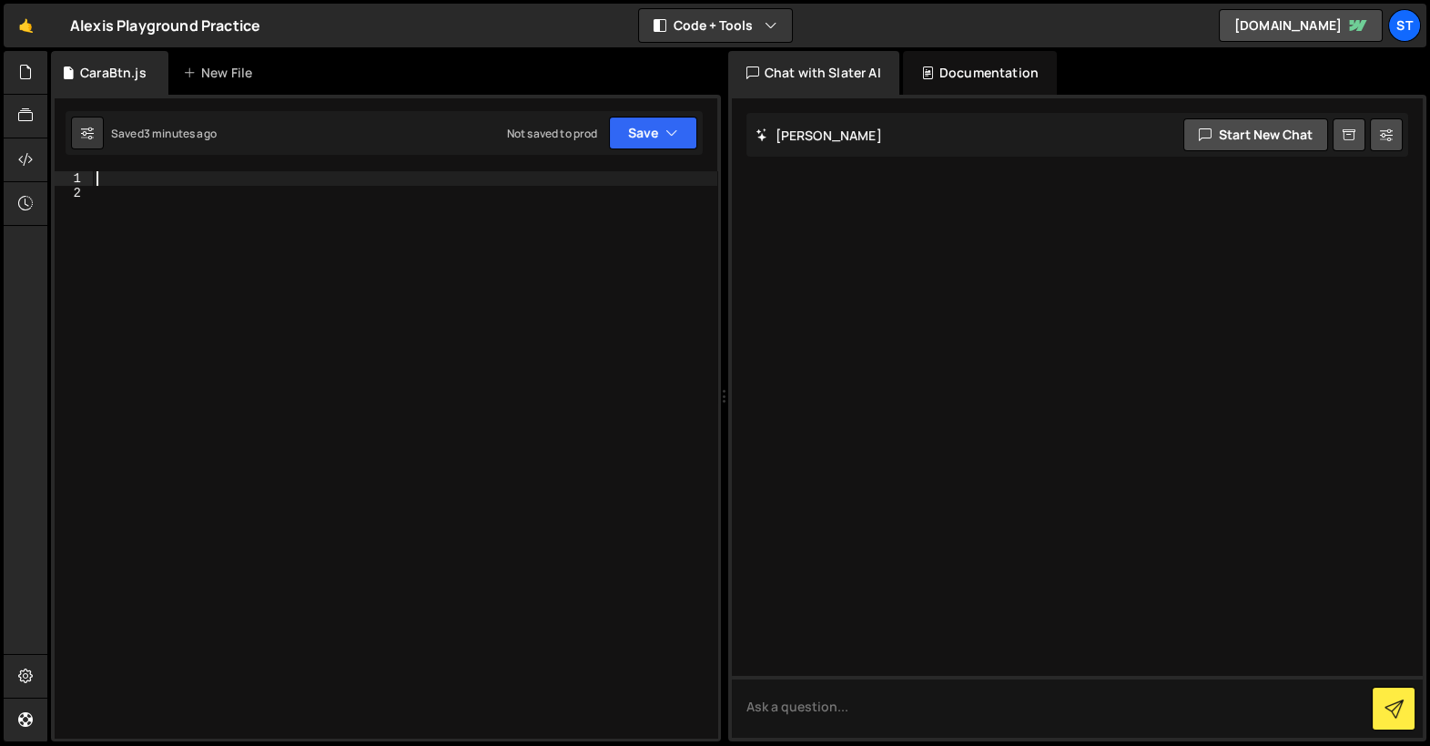
click at [335, 336] on div at bounding box center [405, 469] width 625 height 597
